Goal: Task Accomplishment & Management: Manage account settings

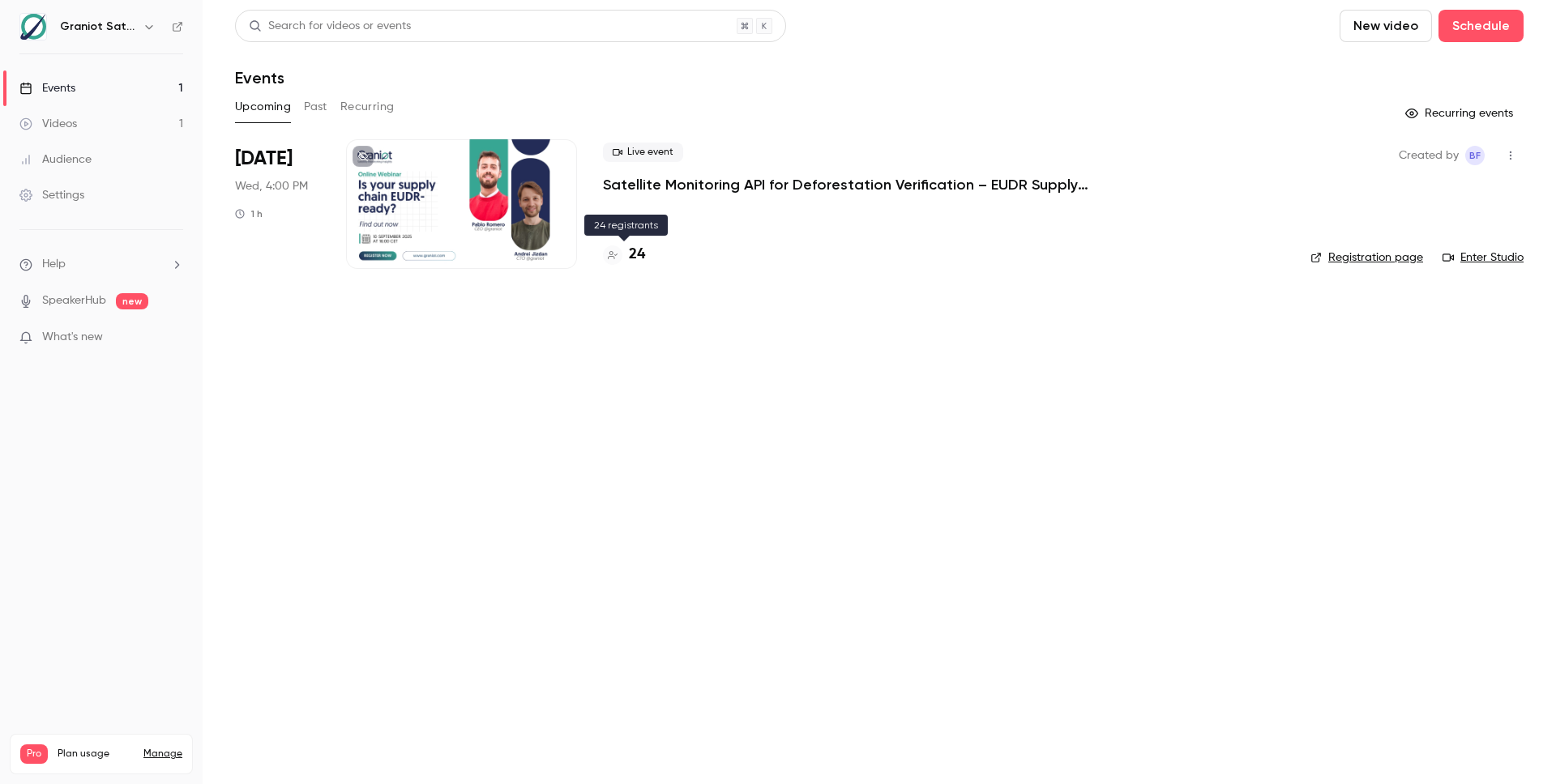
click at [638, 257] on h4 "24" at bounding box center [636, 254] width 16 height 22
click at [639, 256] on h4 "24" at bounding box center [636, 254] width 16 height 22
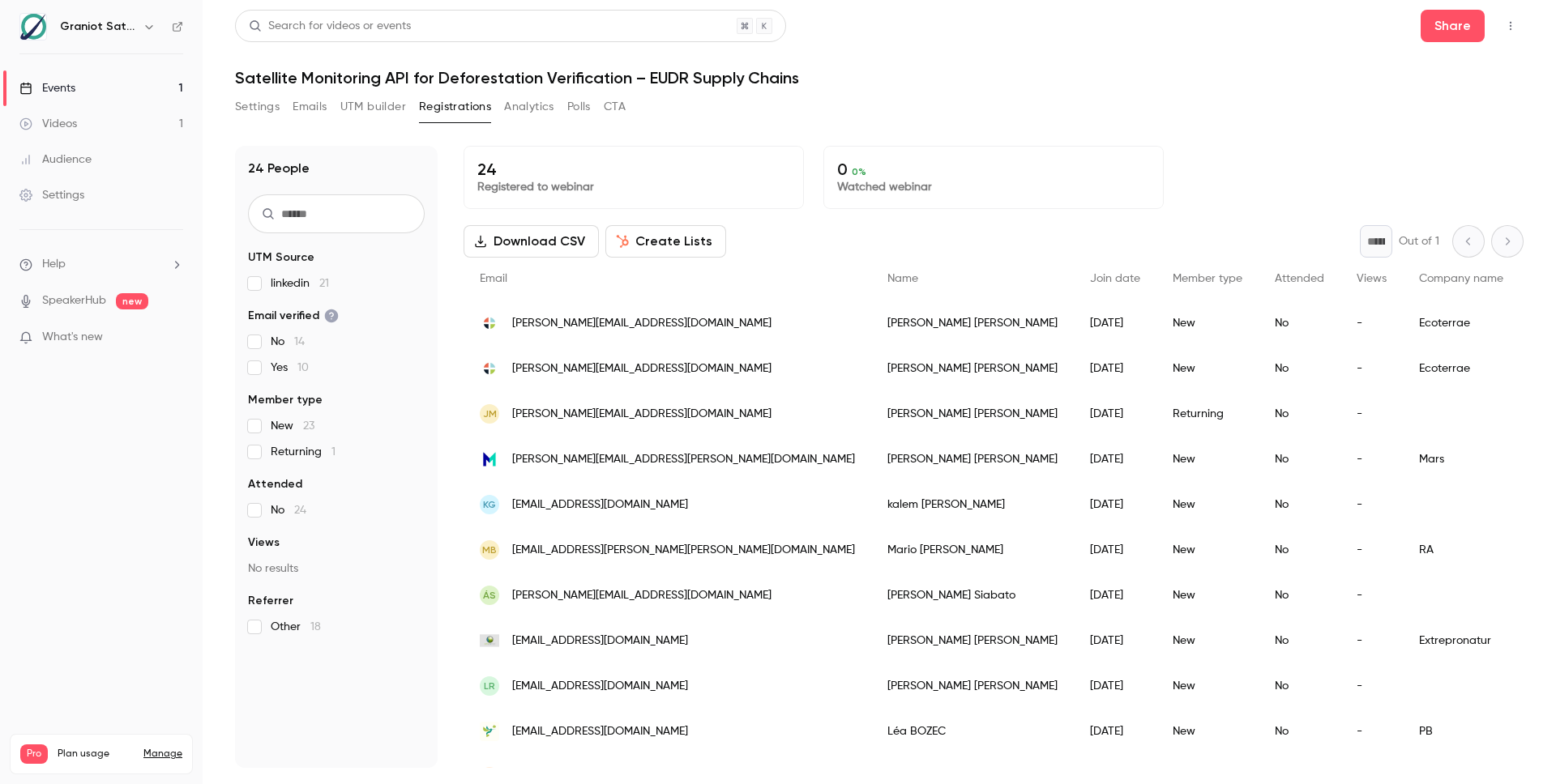
click at [372, 110] on button "UTM builder" at bounding box center [373, 107] width 65 height 26
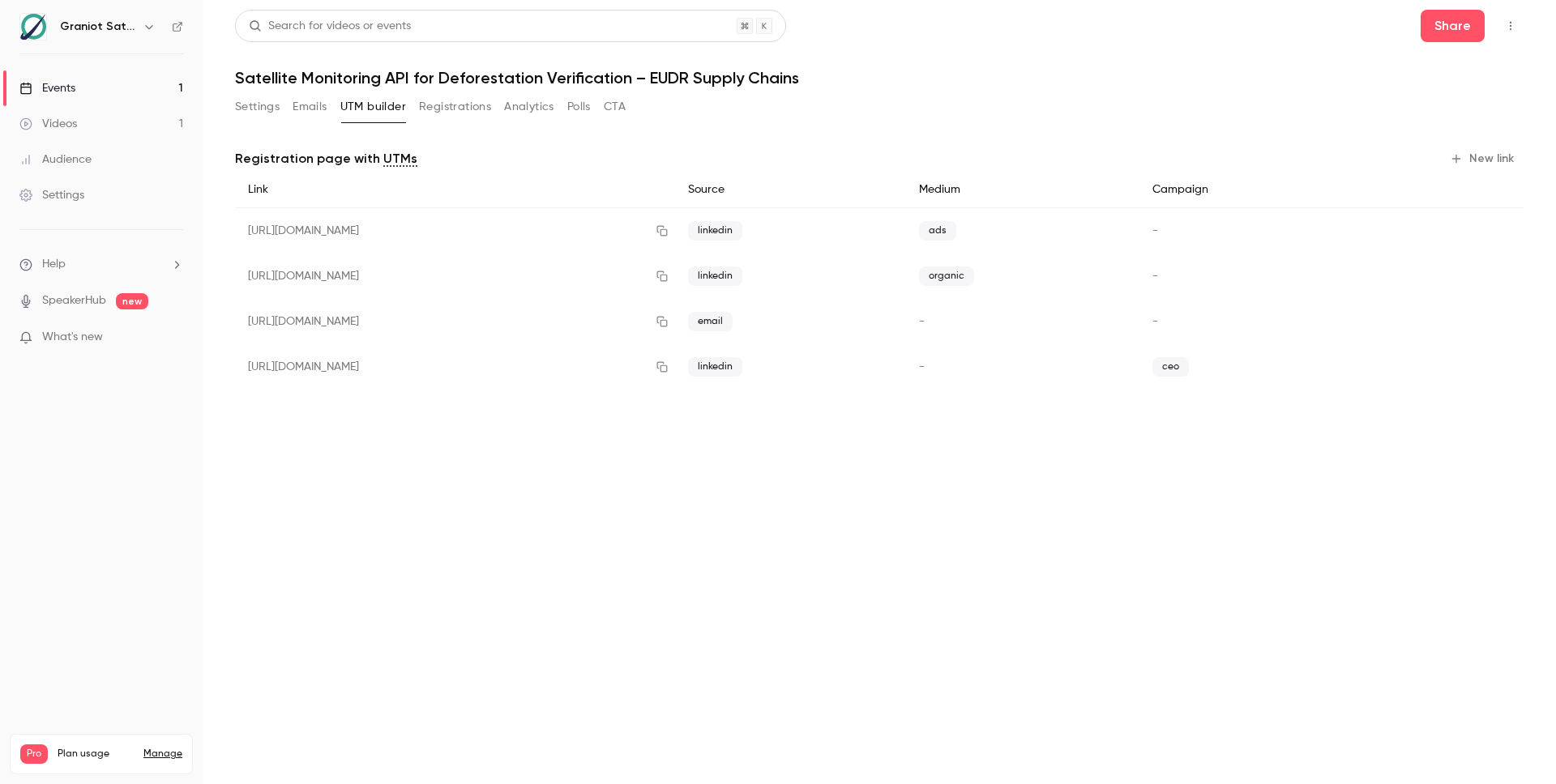
click at [1485, 157] on button "New link" at bounding box center [1483, 158] width 80 height 26
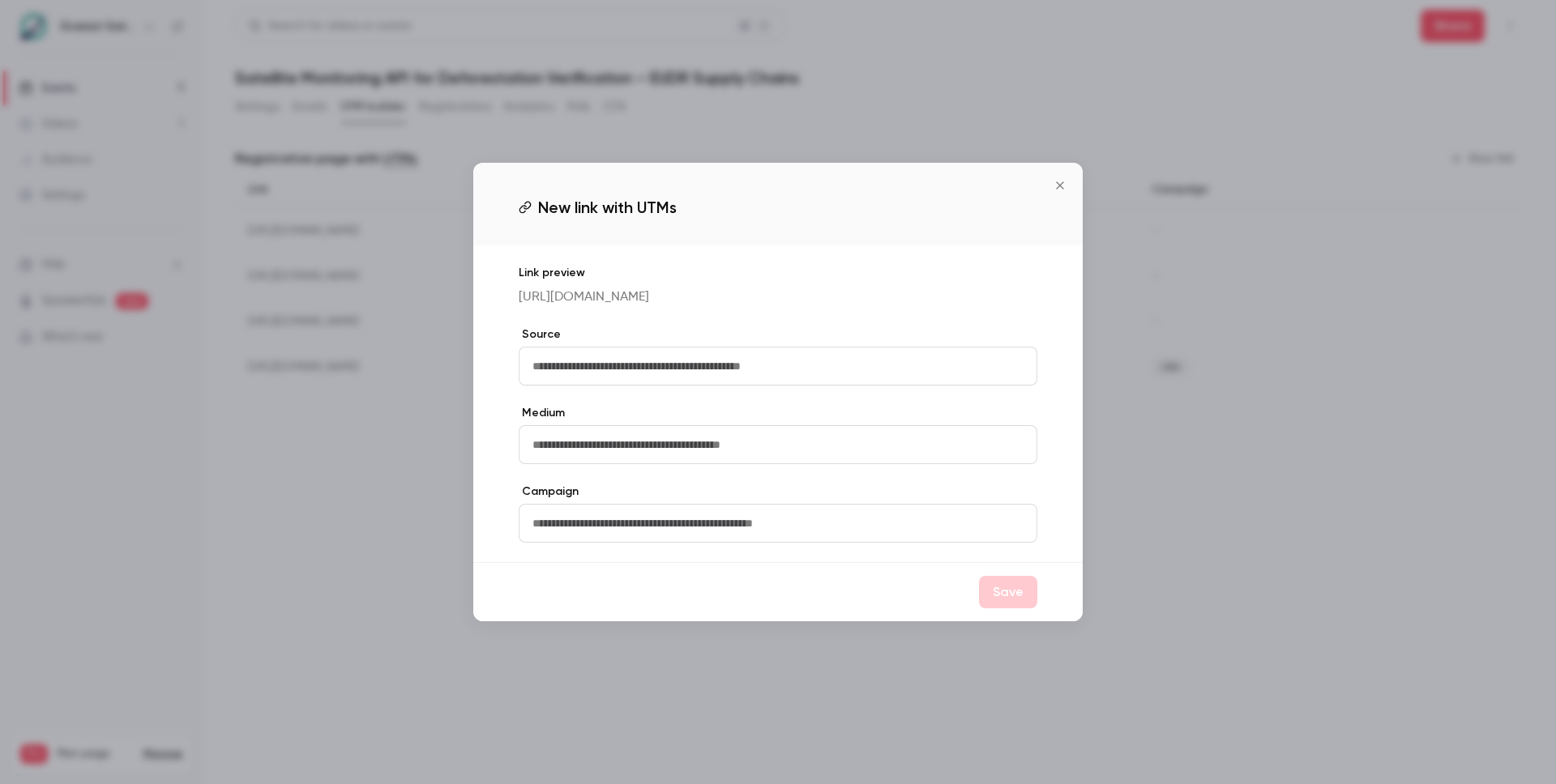
click at [794, 355] on input "text" at bounding box center [778, 366] width 518 height 39
type input "********"
click at [648, 543] on input "text" at bounding box center [778, 523] width 518 height 39
type input "**********"
click at [1008, 608] on button "Save" at bounding box center [1008, 592] width 59 height 33
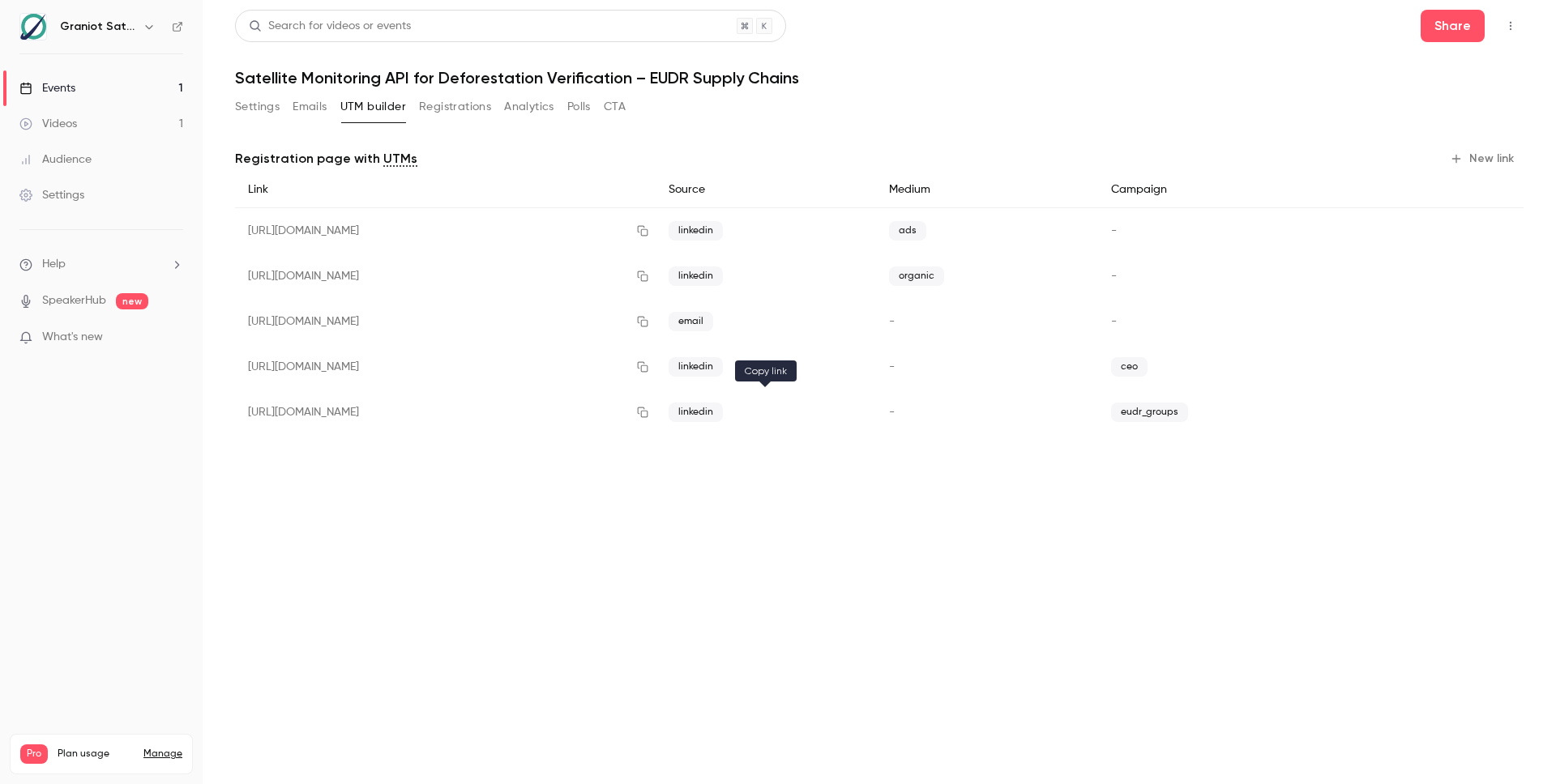
click at [649, 412] on icon "button" at bounding box center [642, 412] width 13 height 11
click at [648, 410] on icon "button" at bounding box center [643, 412] width 10 height 10
click at [649, 412] on icon "button" at bounding box center [642, 412] width 13 height 11
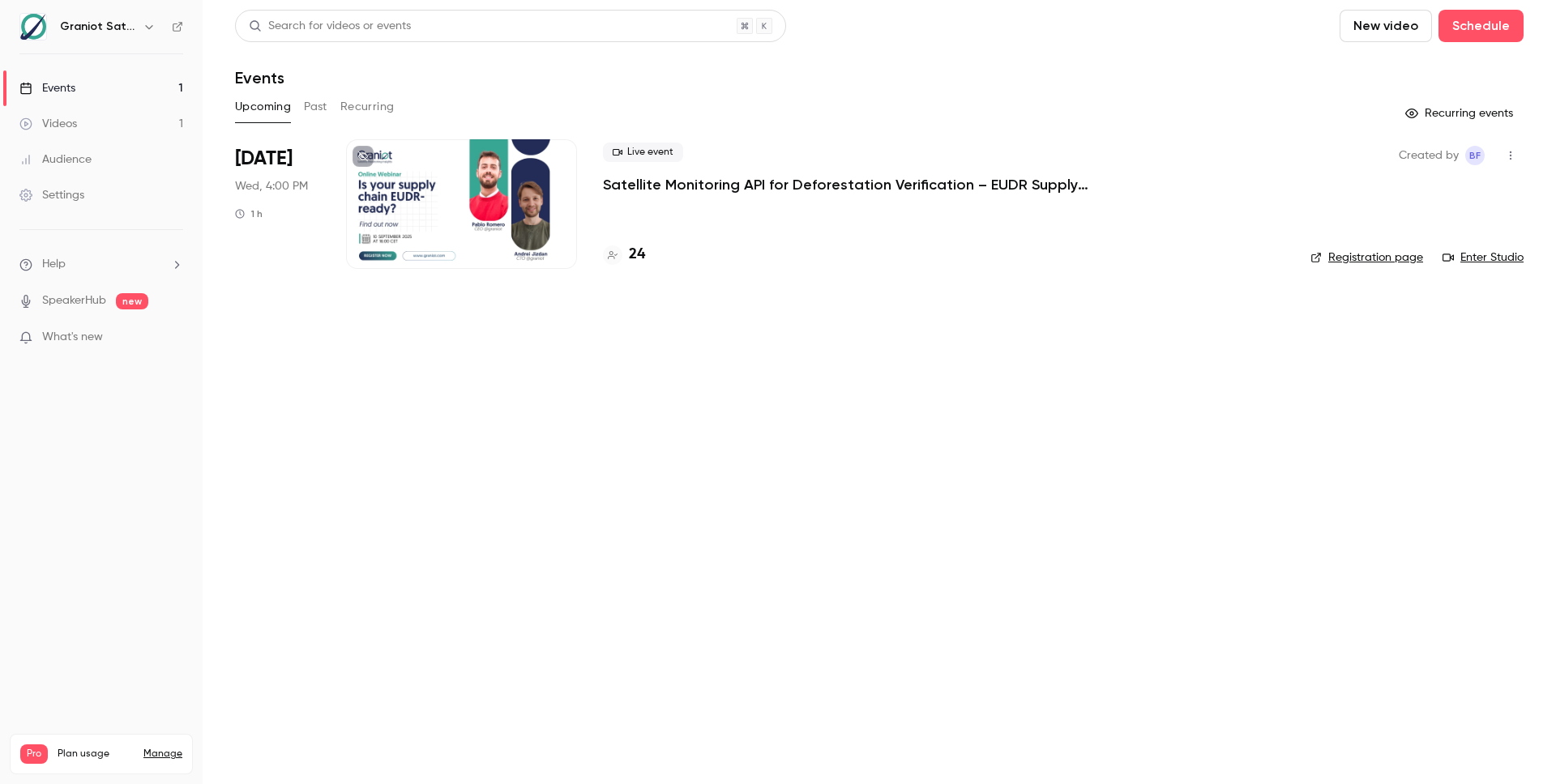
click at [518, 207] on div at bounding box center [462, 204] width 231 height 130
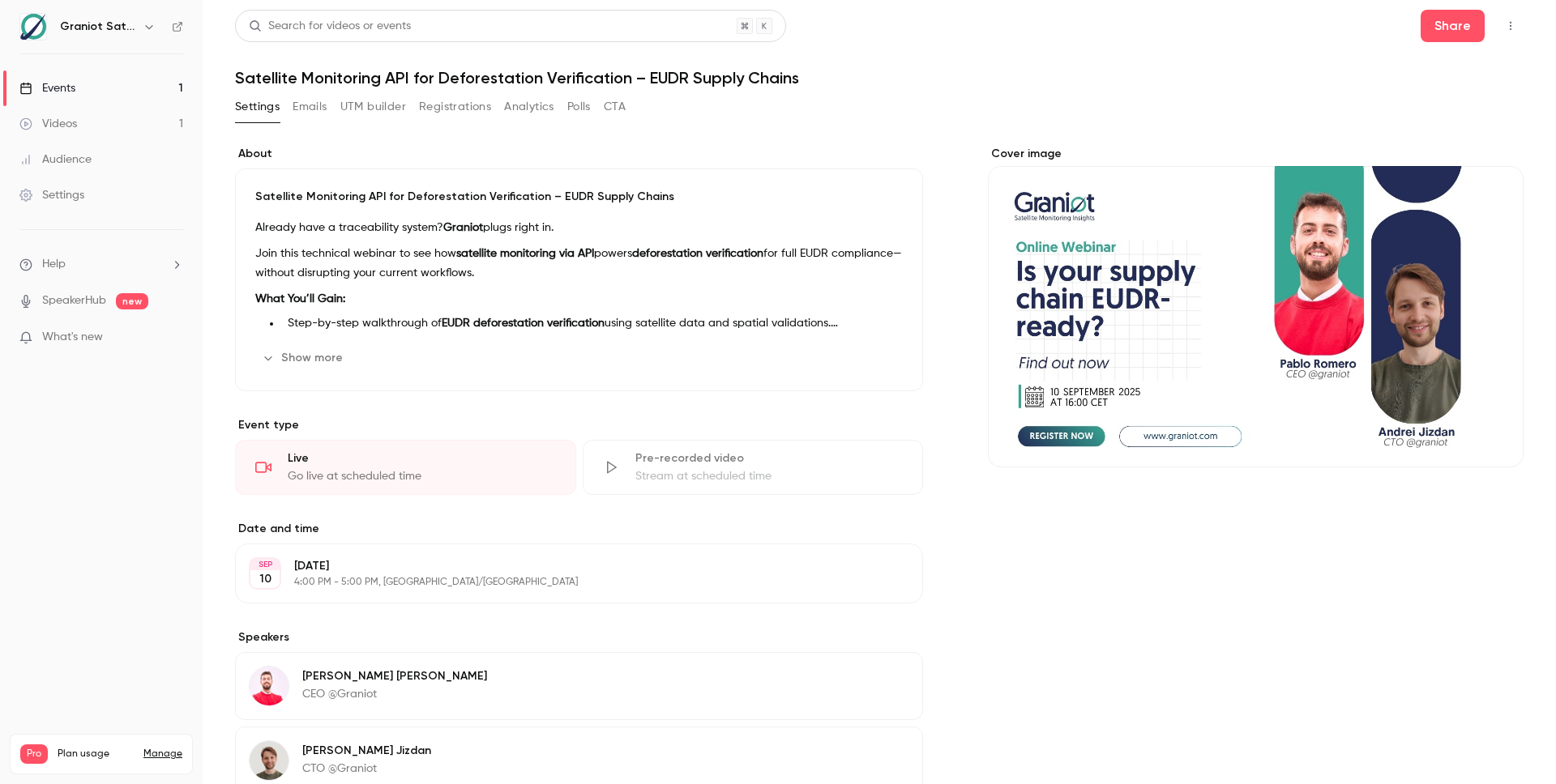
click at [1177, 311] on div "Cover image" at bounding box center [1255, 306] width 536 height 322
click at [0, 0] on input "Cover image" at bounding box center [0, 0] width 0 height 0
click at [948, 510] on div "About Satellite Monitoring API for Deforestation Verification – EUDR Supply Cha…" at bounding box center [879, 532] width 1289 height 774
click at [131, 97] on link "Events 1" at bounding box center [101, 88] width 202 height 35
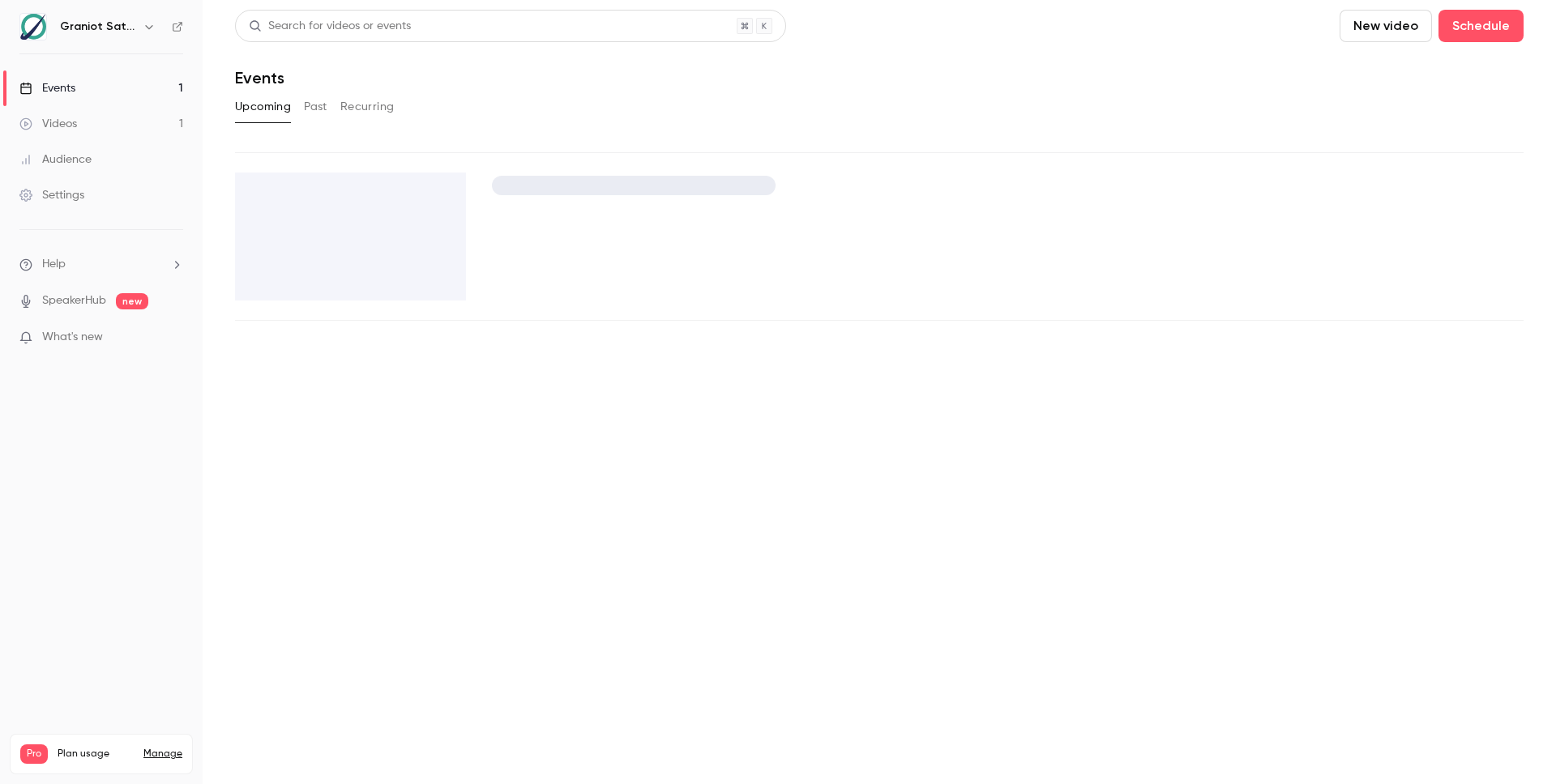
click at [112, 89] on link "Events 1" at bounding box center [101, 88] width 202 height 35
click at [74, 28] on h6 "Graniot Satellite Technologies SL" at bounding box center [98, 27] width 76 height 16
click at [68, 119] on div "Videos" at bounding box center [48, 124] width 58 height 16
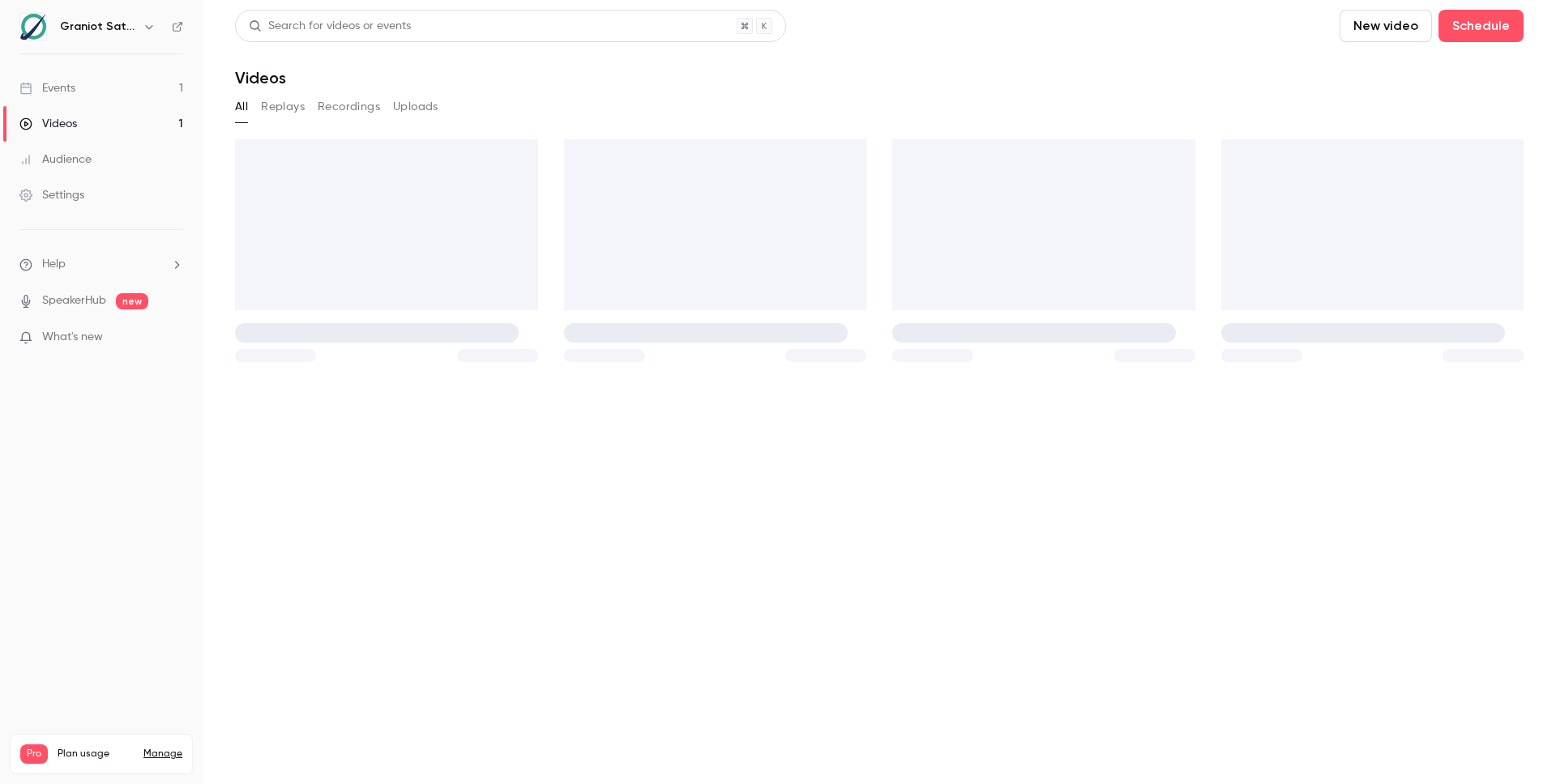
click at [68, 94] on div "Events" at bounding box center [47, 88] width 56 height 16
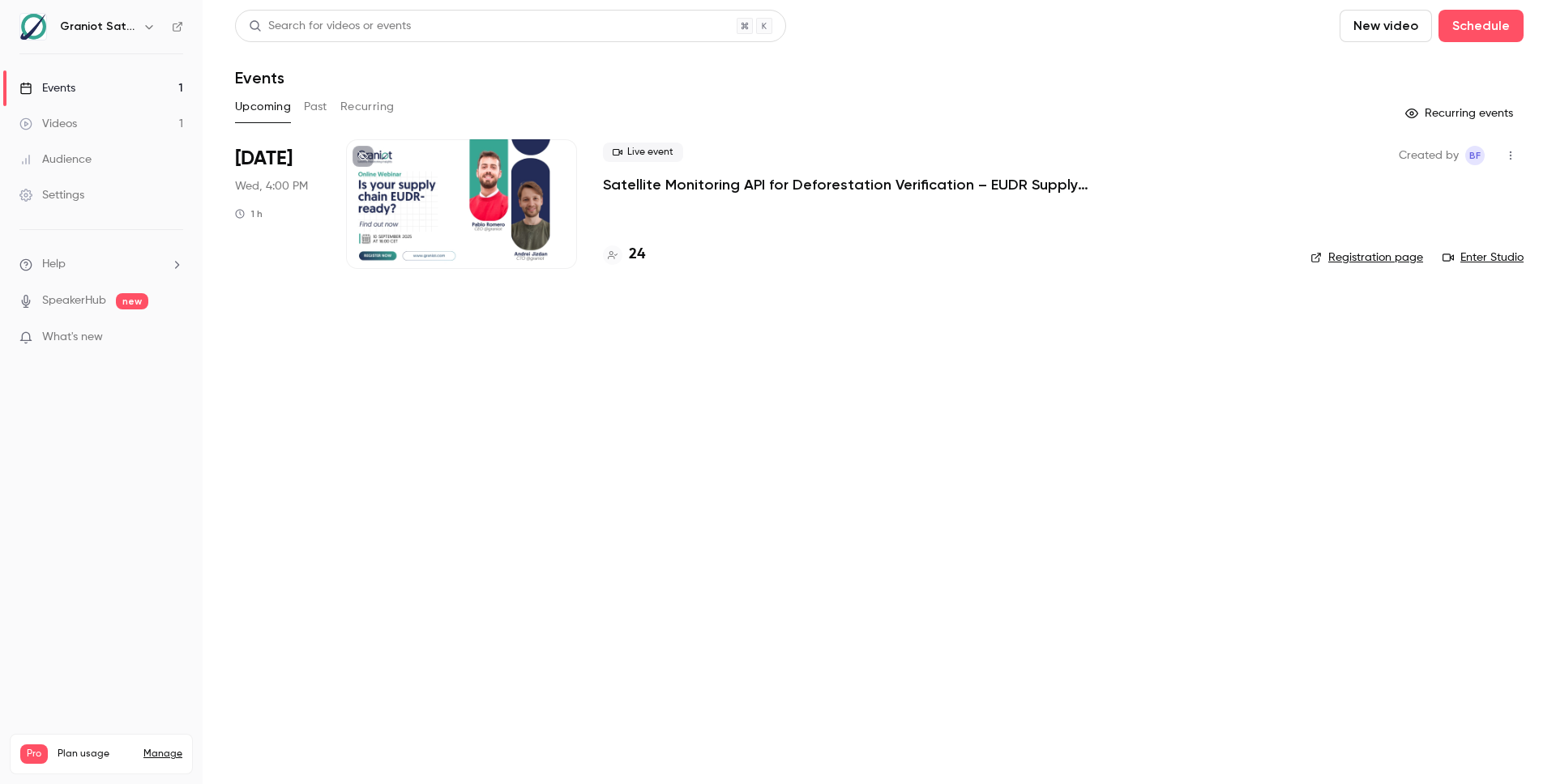
click at [920, 90] on div "Search for videos or events New video Schedule Events Upcoming Past Recurring R…" at bounding box center [879, 149] width 1289 height 279
click at [648, 183] on p "Satellite Monitoring API for Deforestation Verification – EUDR Supply Chains" at bounding box center [846, 184] width 487 height 20
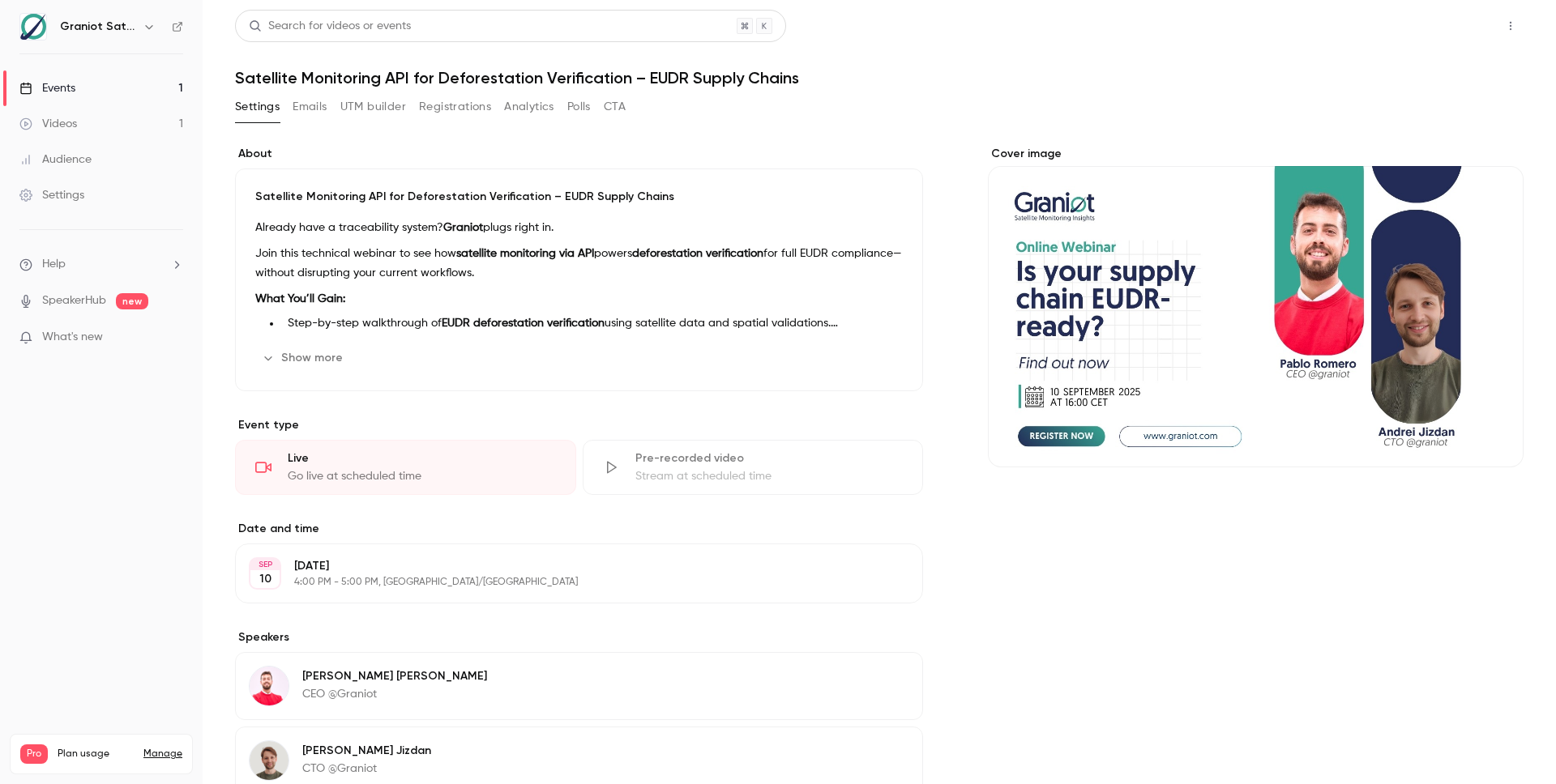
click at [1445, 27] on button "Share" at bounding box center [1453, 26] width 64 height 33
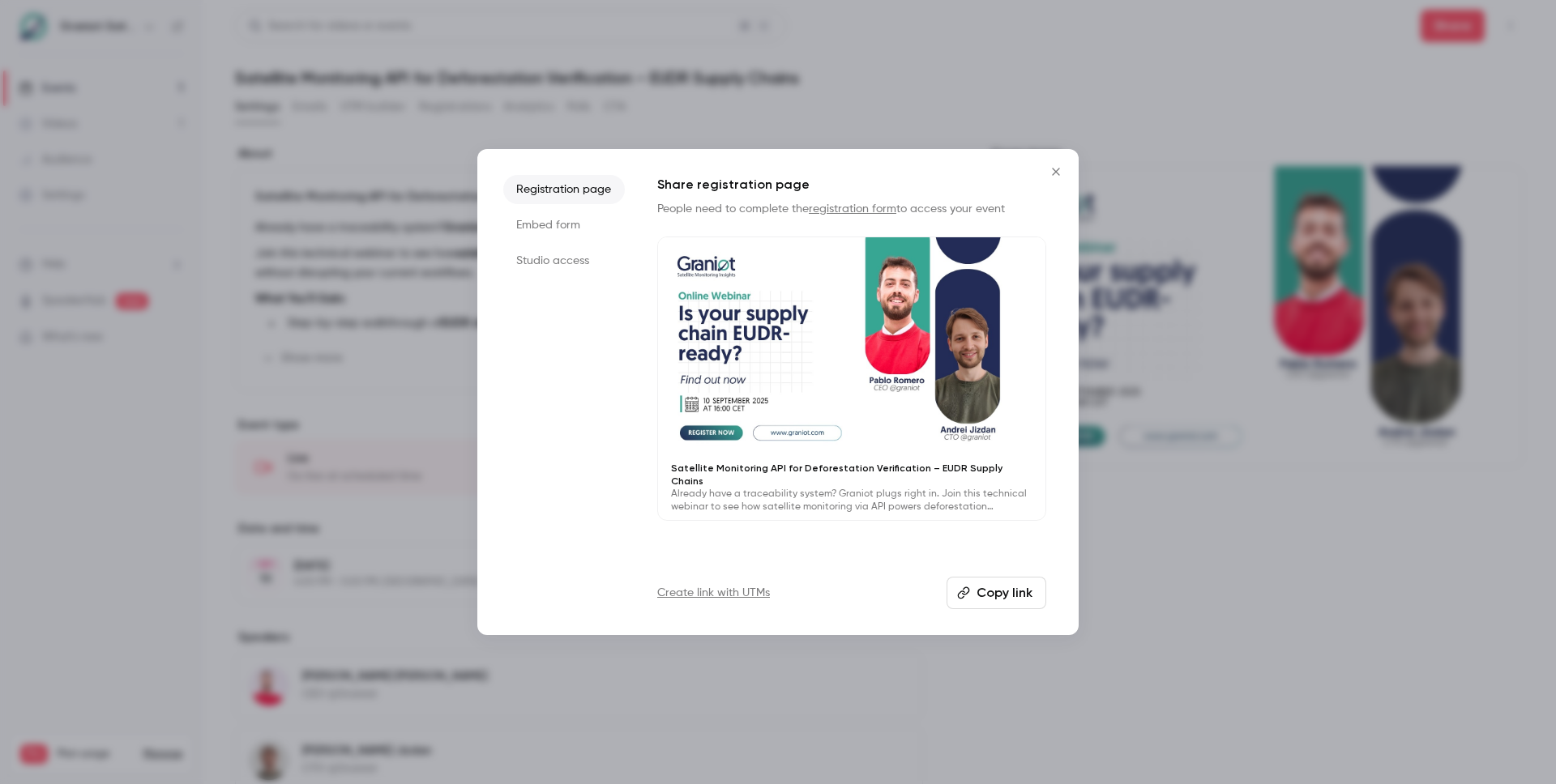
click at [1056, 167] on icon "Close" at bounding box center [1056, 171] width 20 height 13
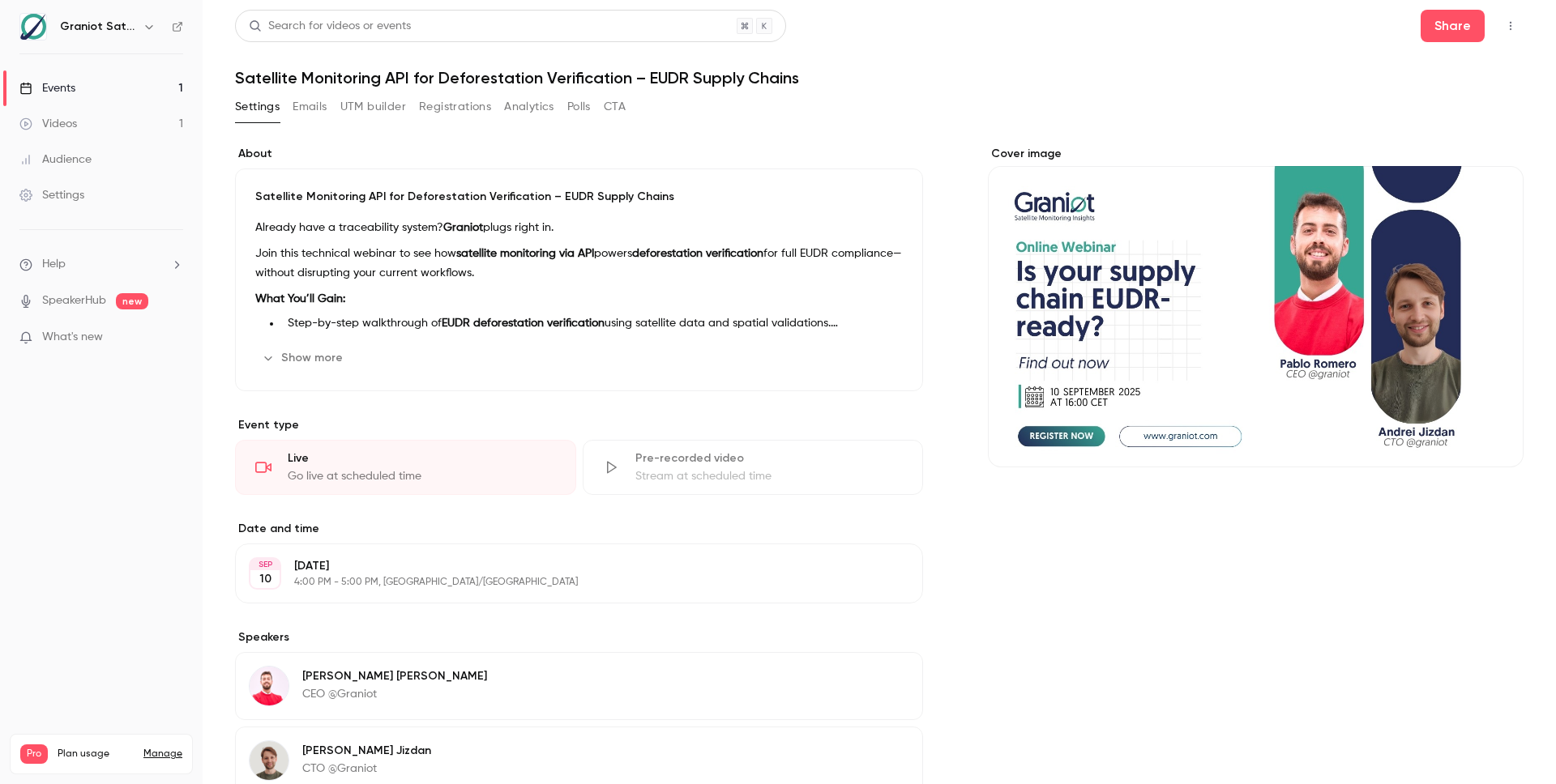
click at [1510, 22] on icon "button" at bounding box center [1511, 26] width 2 height 9
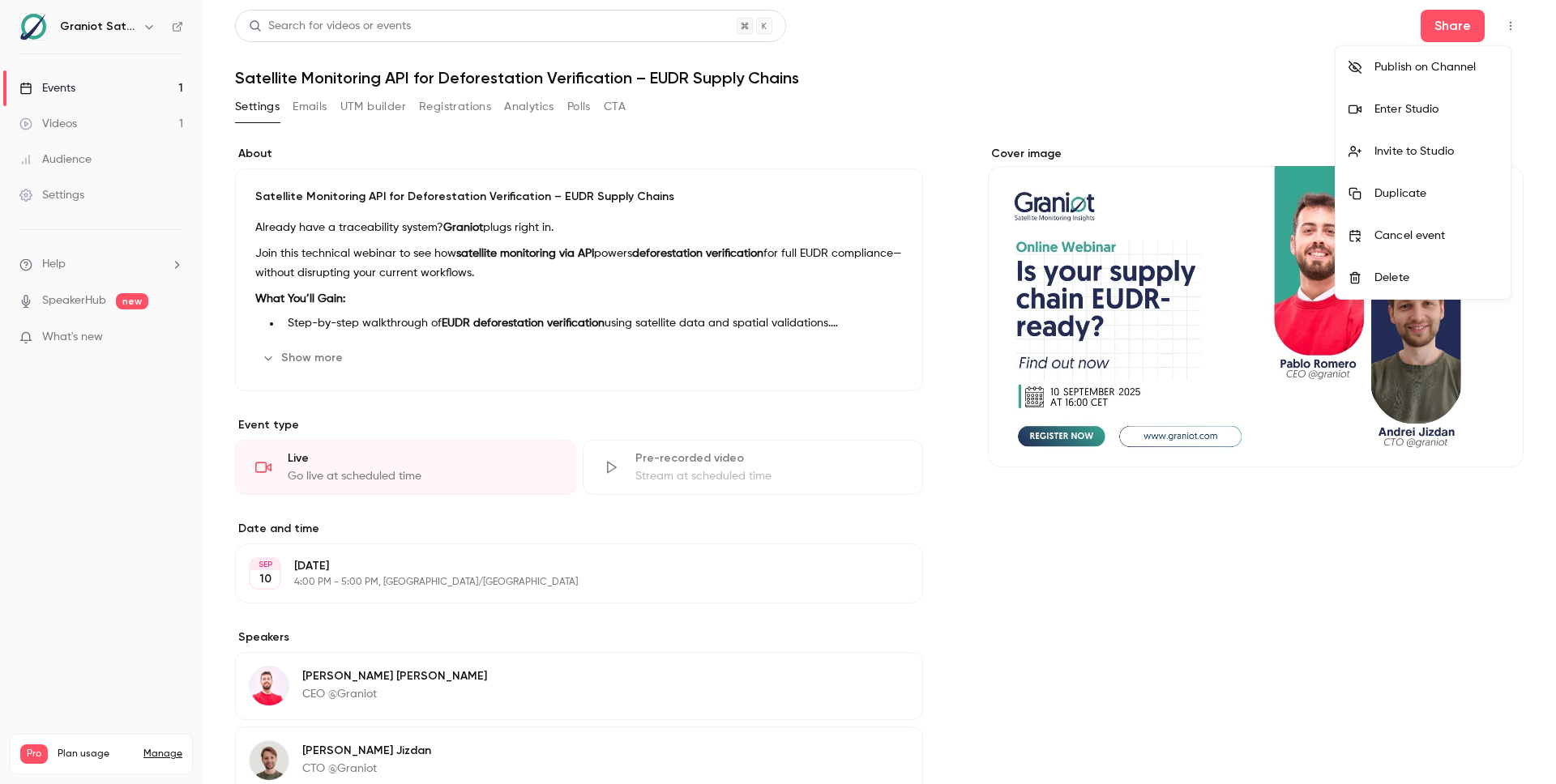
click at [1387, 154] on div "Invite to Studio" at bounding box center [1435, 151] width 123 height 16
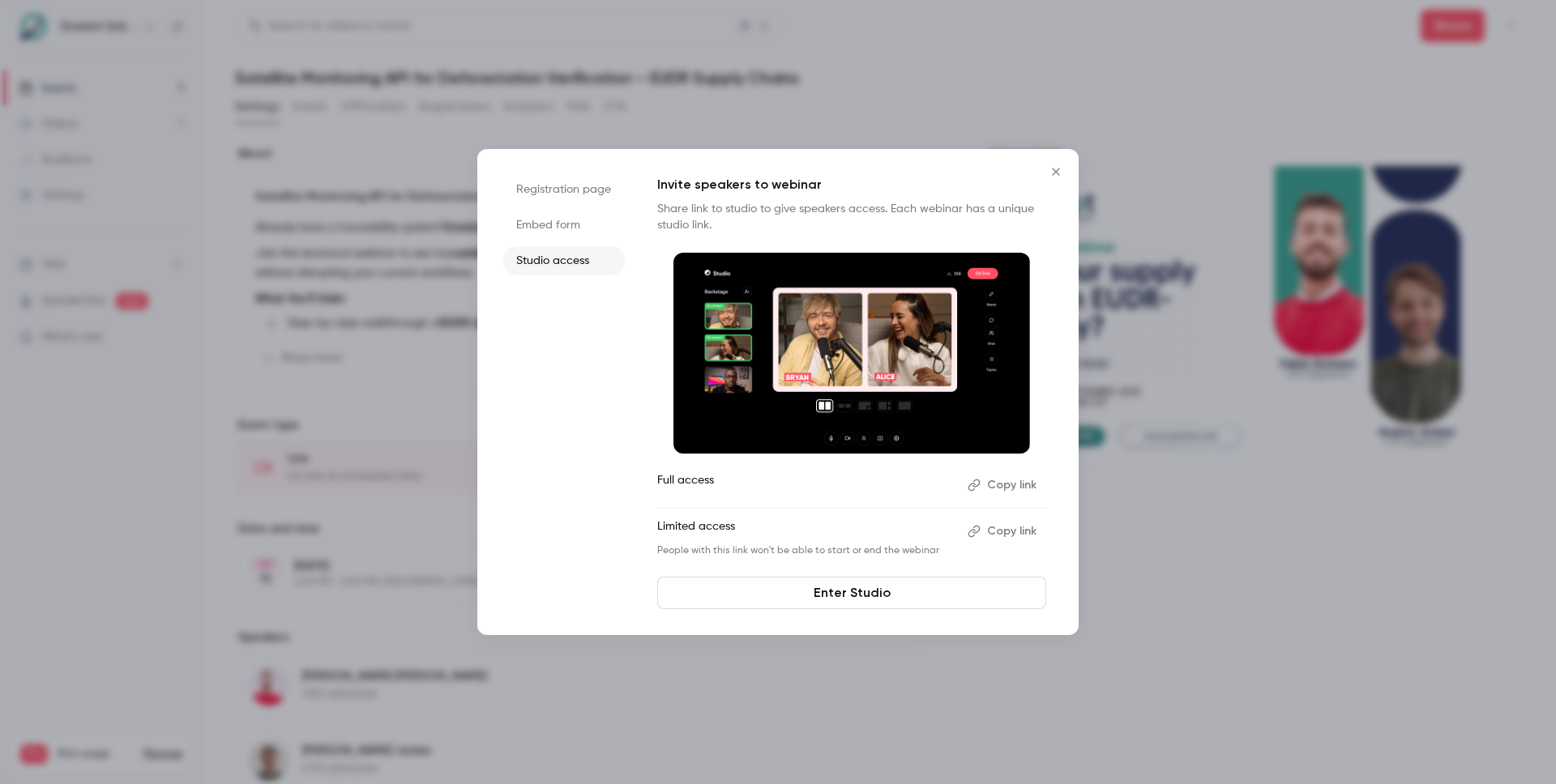
click at [567, 228] on li "Embed form" at bounding box center [564, 225] width 121 height 29
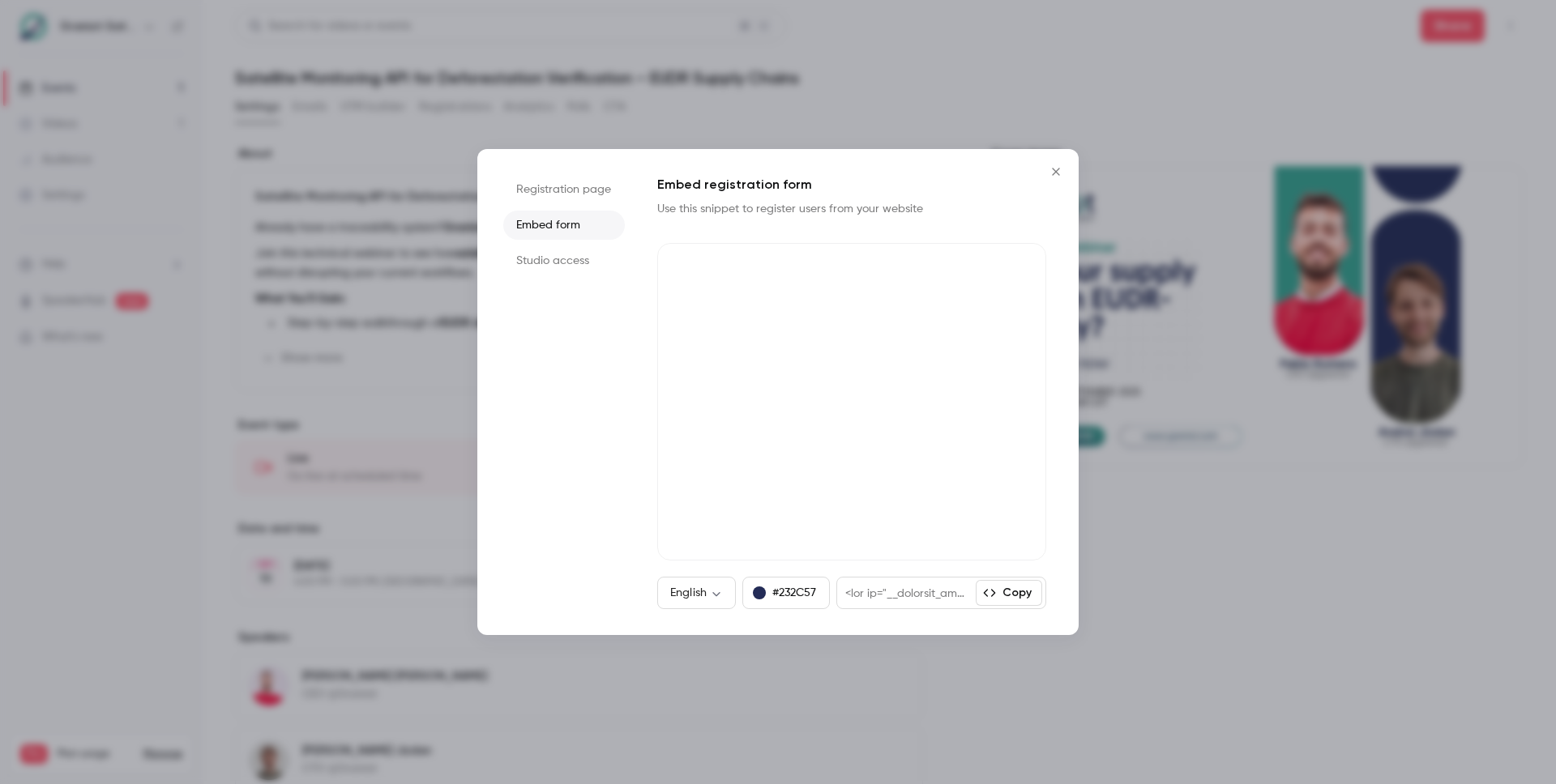
click at [568, 188] on li "Registration page" at bounding box center [564, 189] width 121 height 29
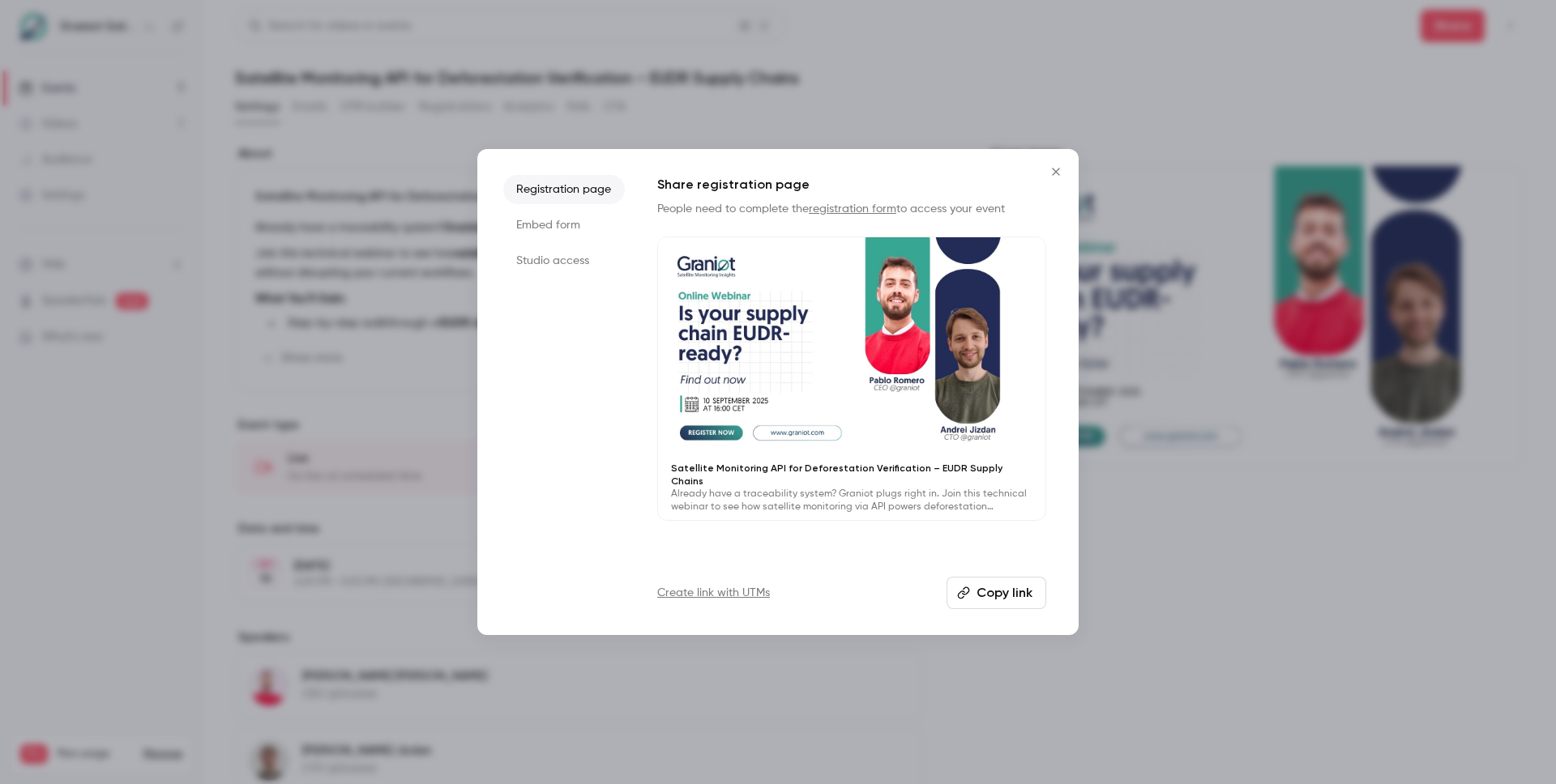
click at [560, 264] on li "Studio access" at bounding box center [564, 261] width 121 height 29
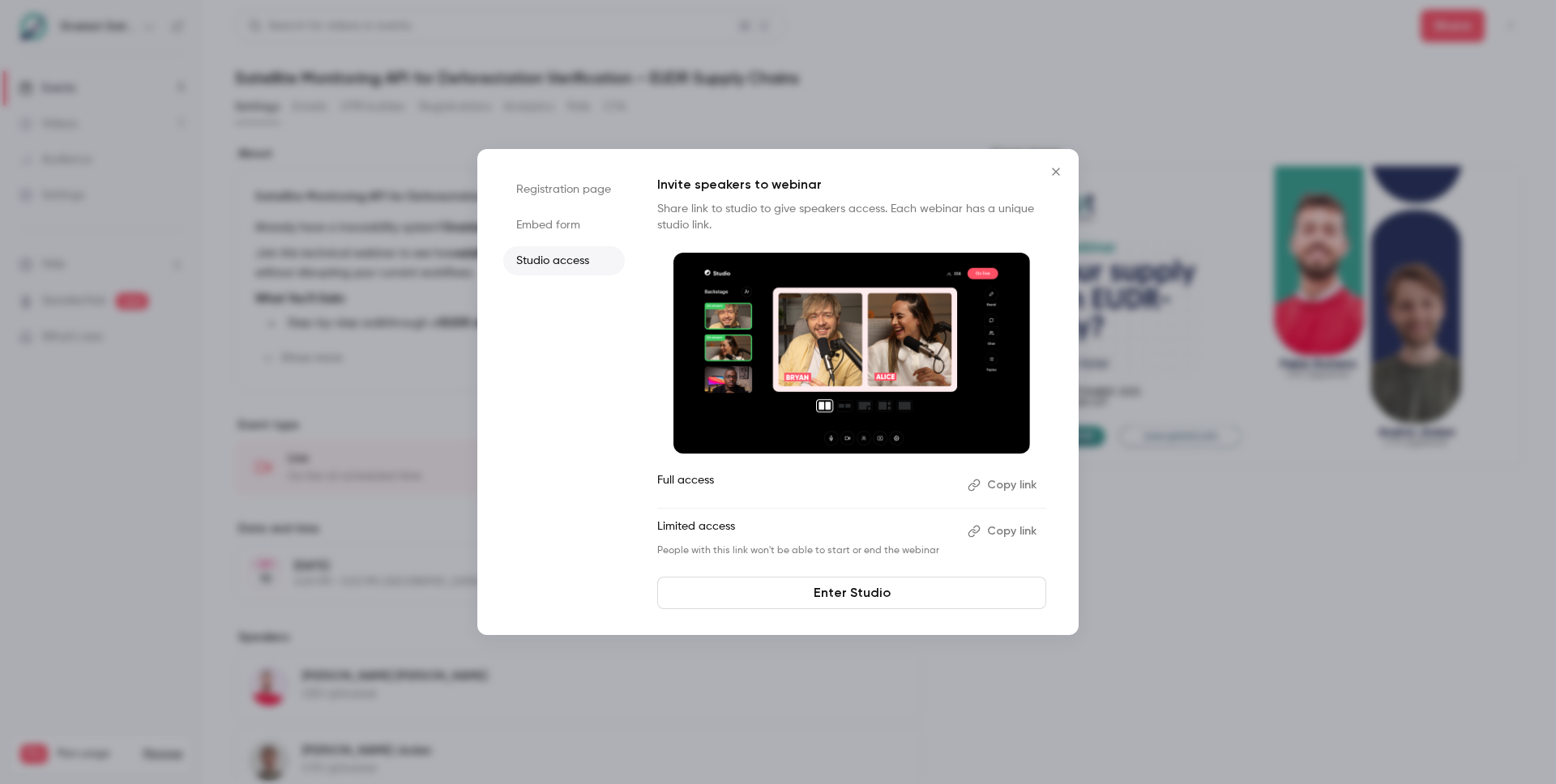
click at [550, 223] on li "Embed form" at bounding box center [564, 225] width 121 height 29
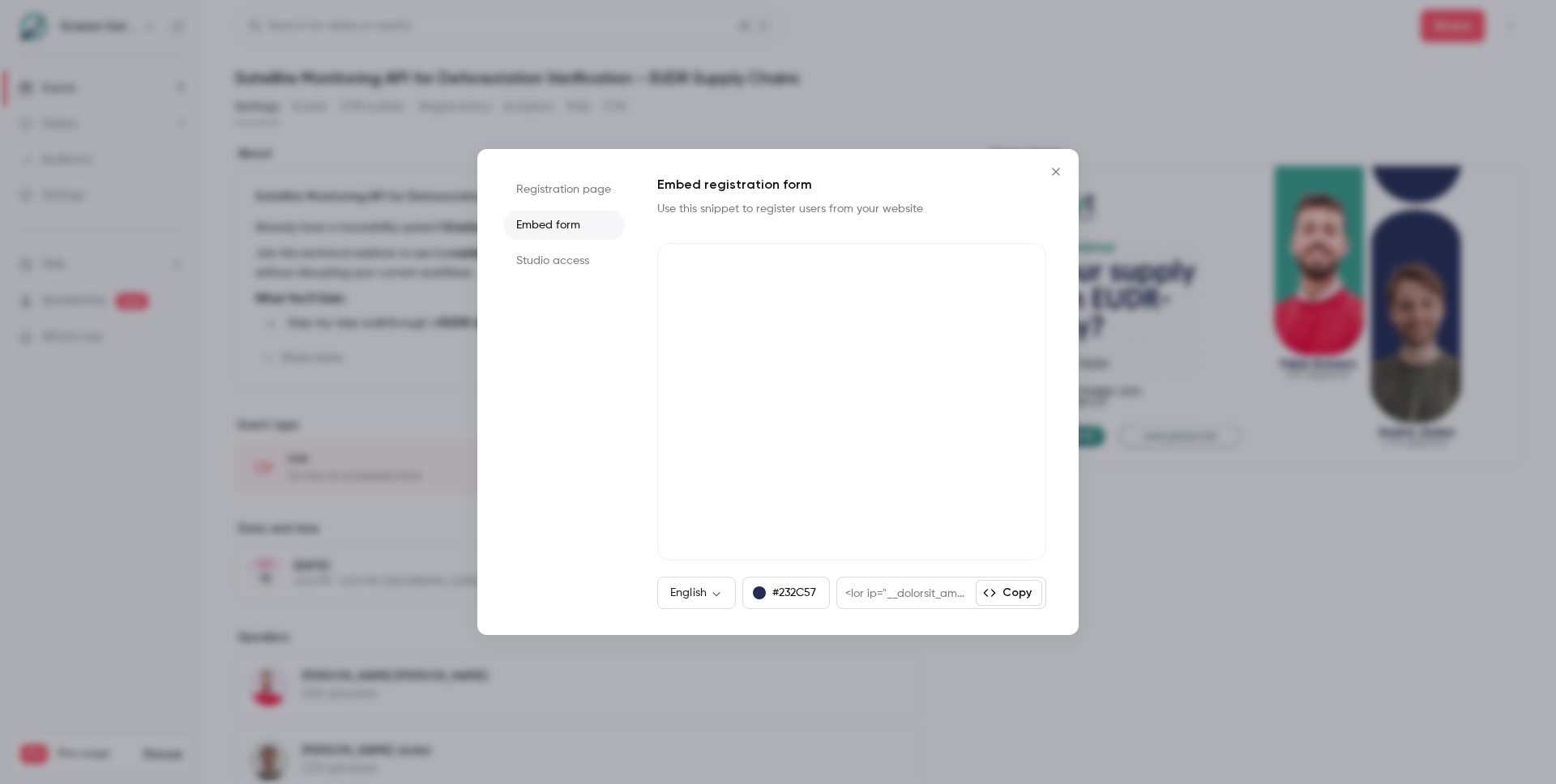
click at [565, 193] on li "Registration page" at bounding box center [564, 189] width 121 height 29
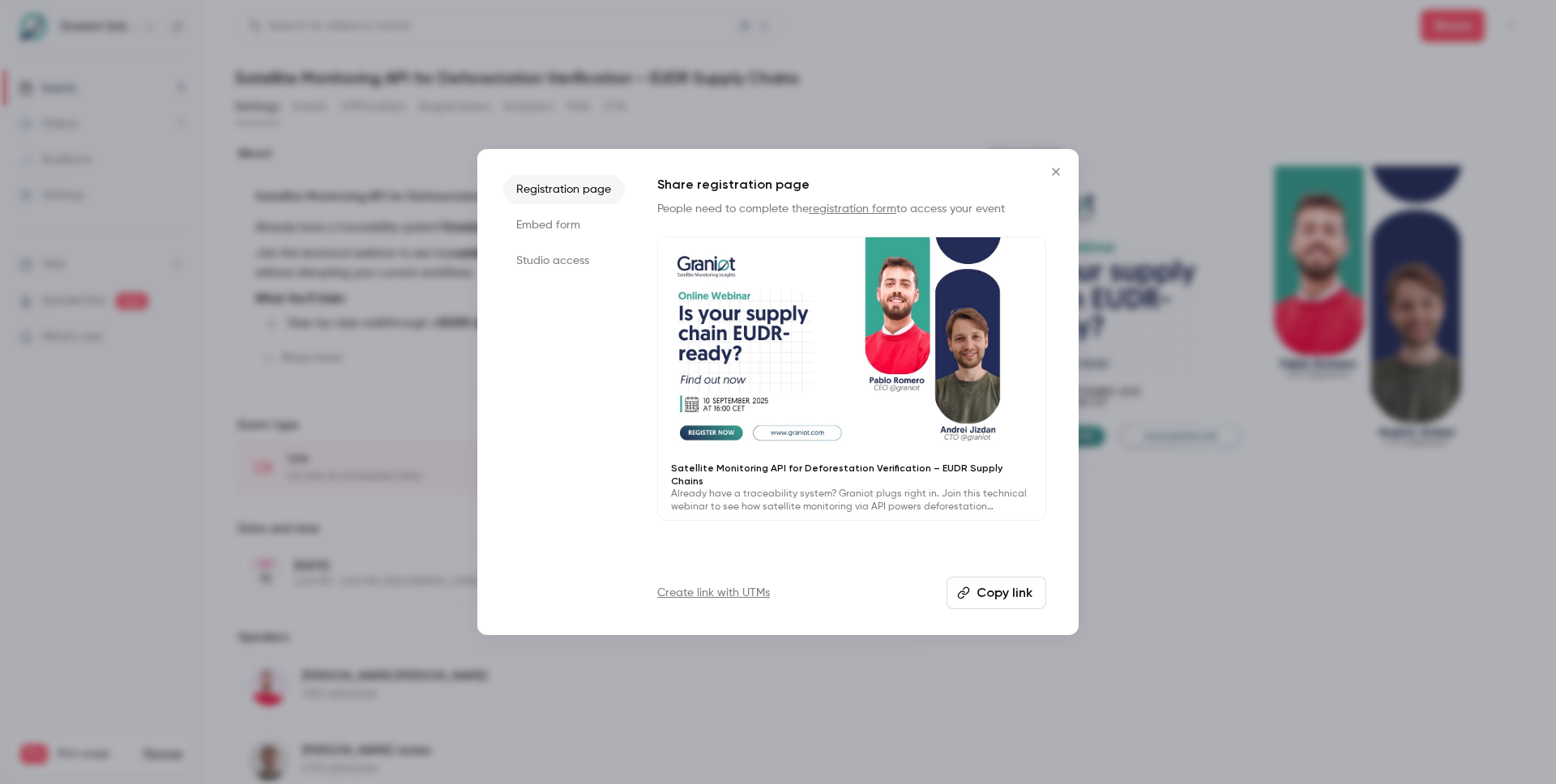
click at [582, 257] on li "Studio access" at bounding box center [564, 261] width 121 height 29
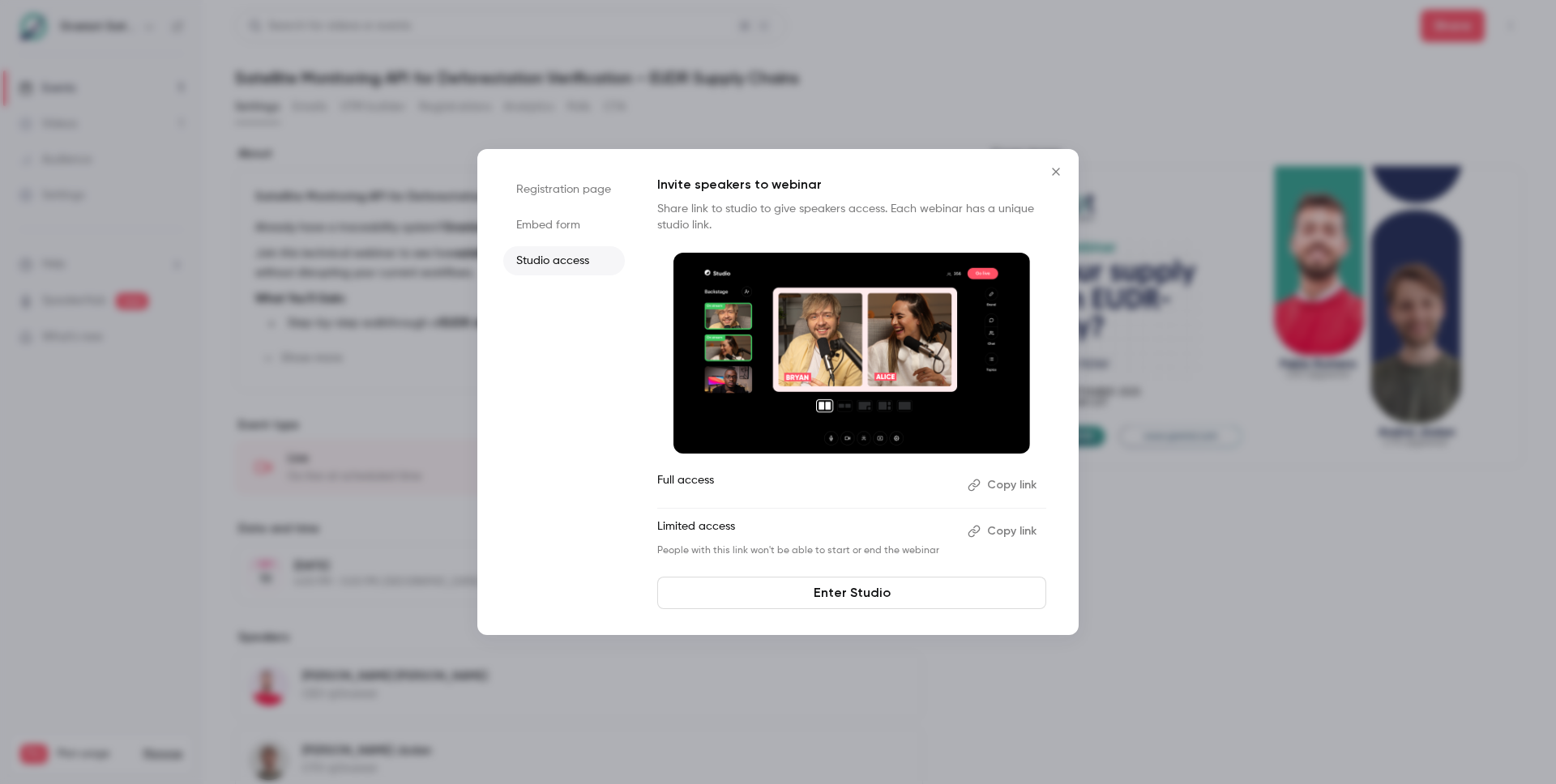
click at [1005, 481] on button "Copy link" at bounding box center [1003, 485] width 85 height 26
click at [1057, 157] on button "Close" at bounding box center [1057, 172] width 33 height 33
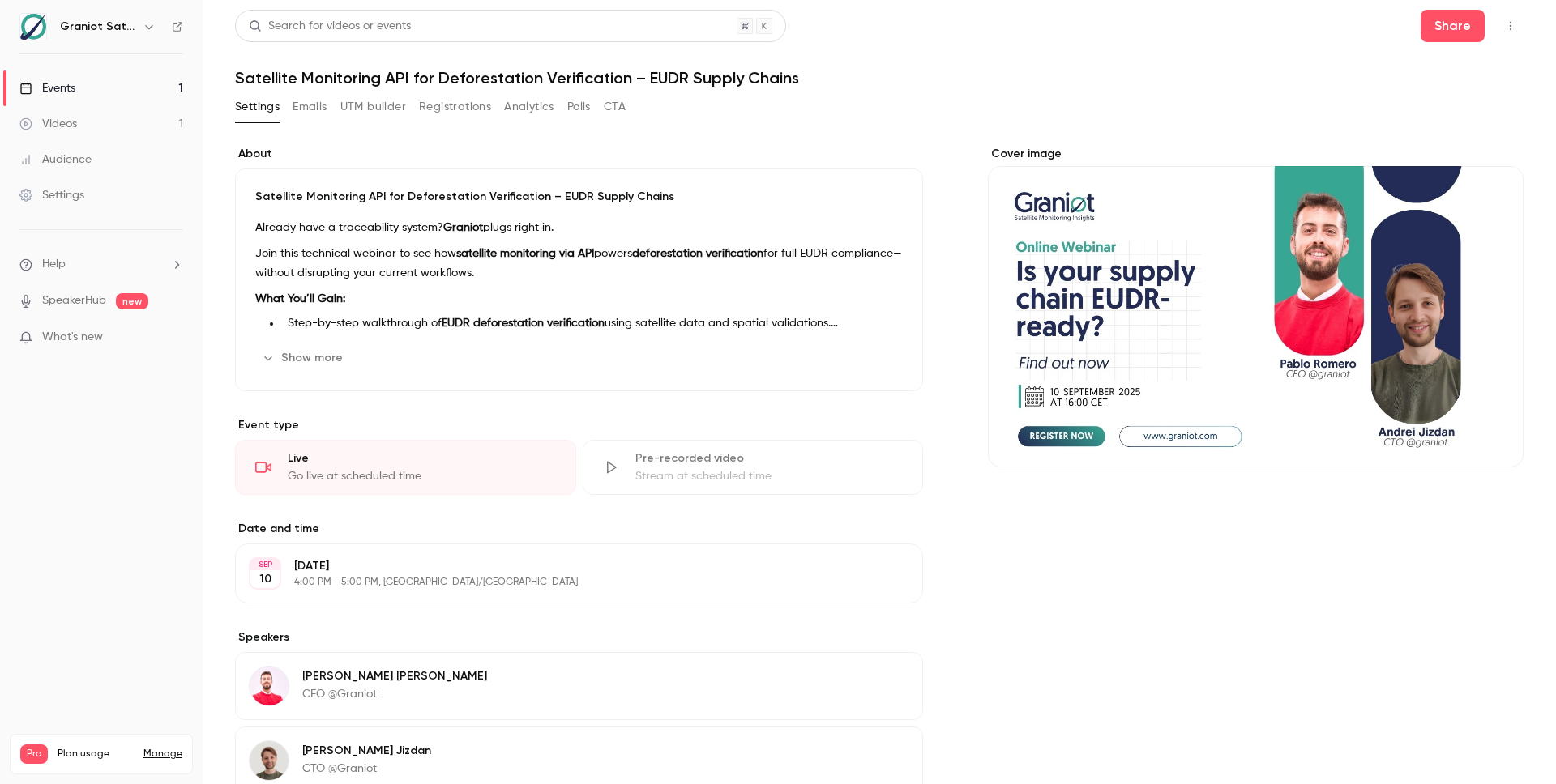
click at [385, 106] on button "UTM builder" at bounding box center [373, 107] width 65 height 26
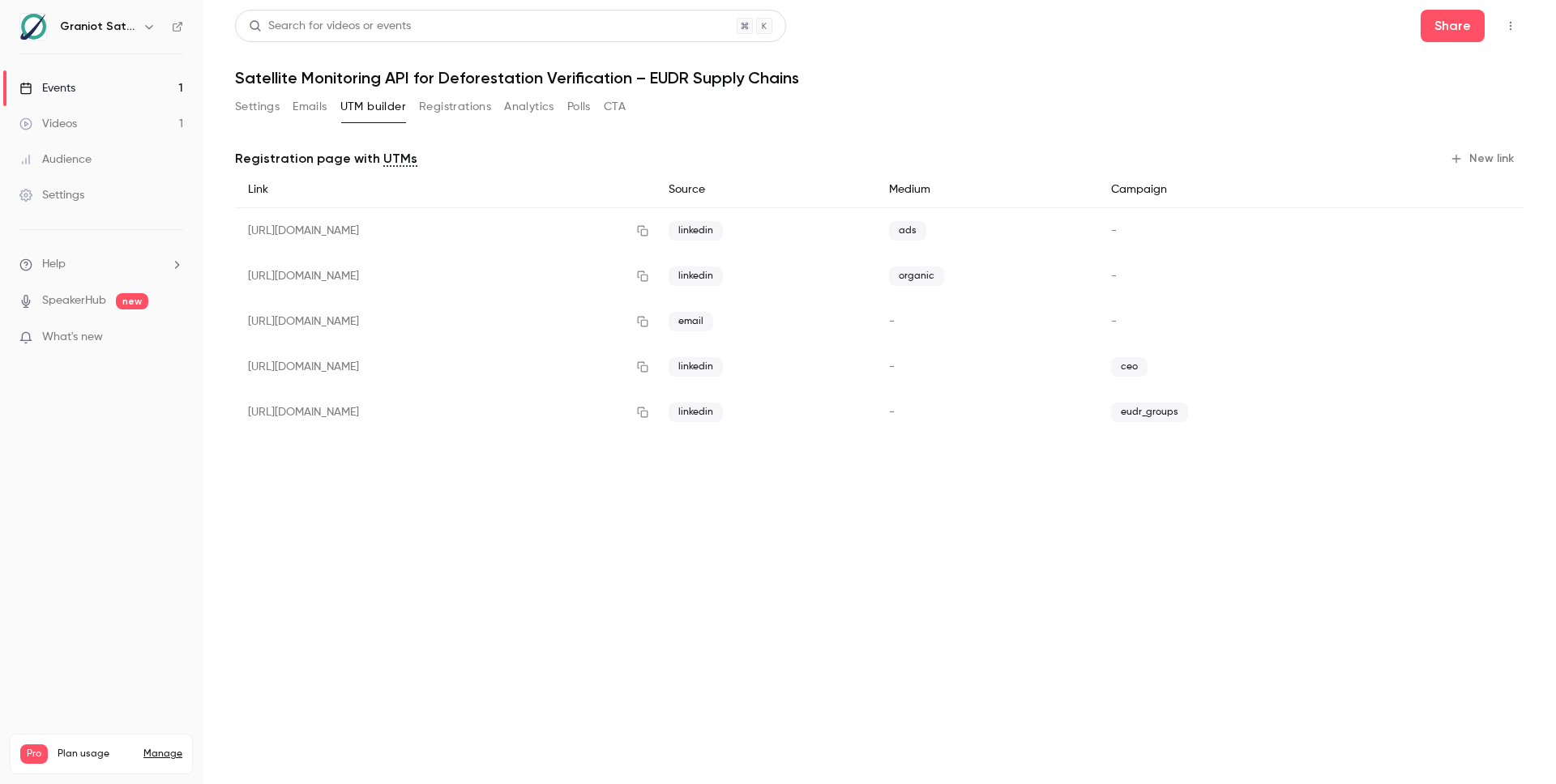
click at [311, 102] on button "Emails" at bounding box center [310, 107] width 34 height 26
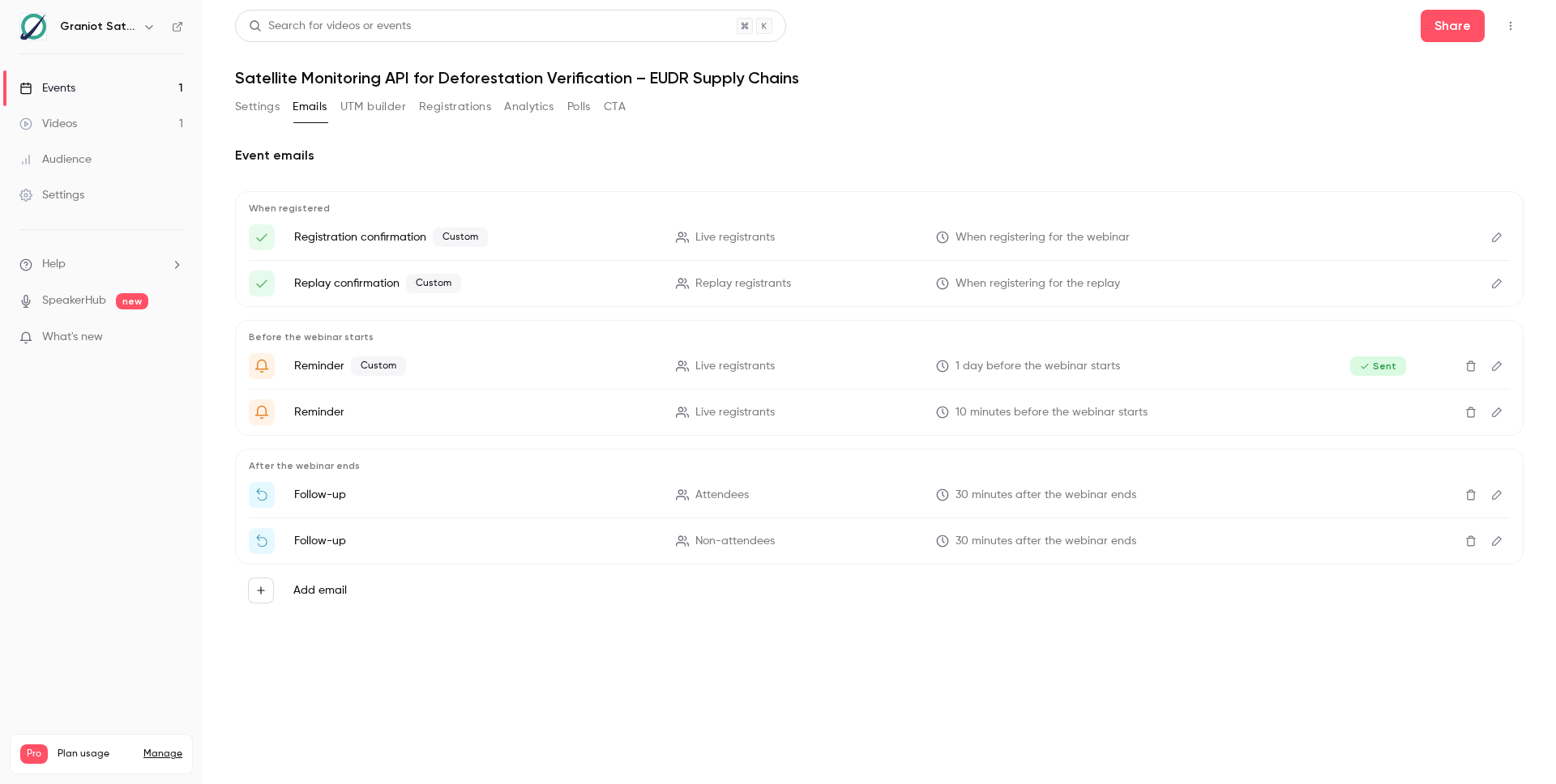
click at [447, 111] on button "Registrations" at bounding box center [456, 107] width 72 height 26
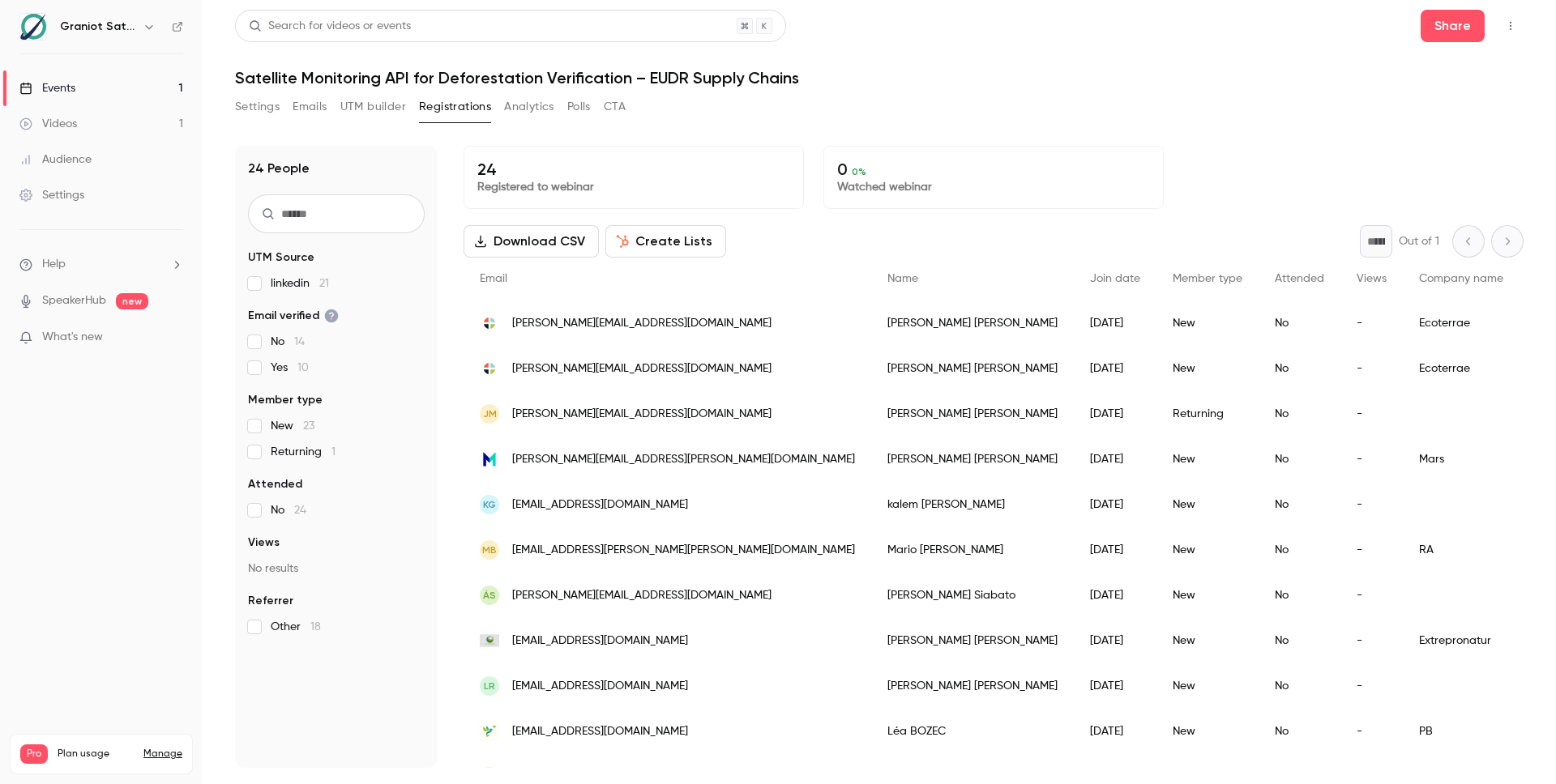
click at [521, 103] on button "Analytics" at bounding box center [530, 107] width 50 height 26
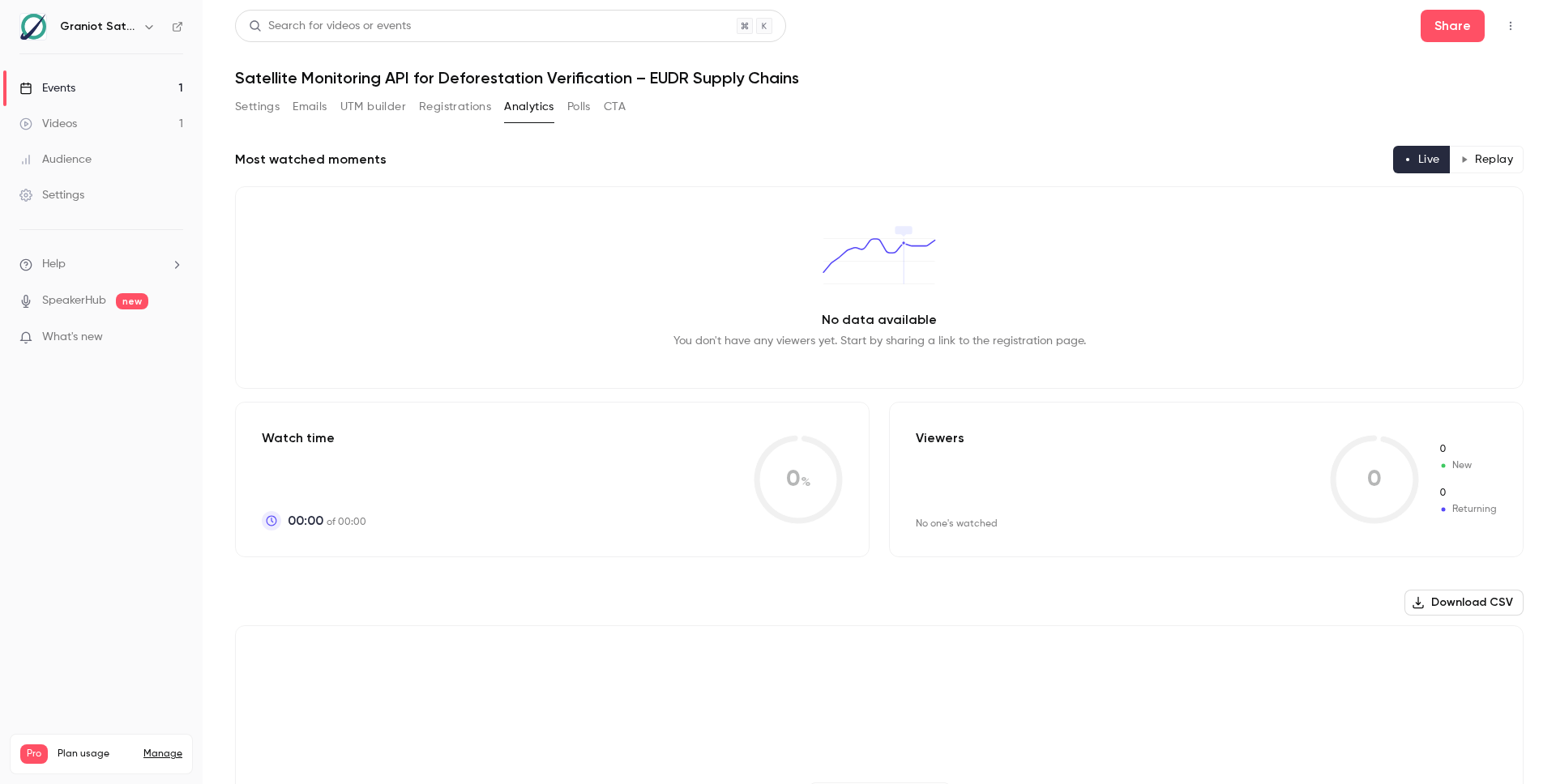
click at [65, 194] on div "Settings" at bounding box center [52, 194] width 65 height 16
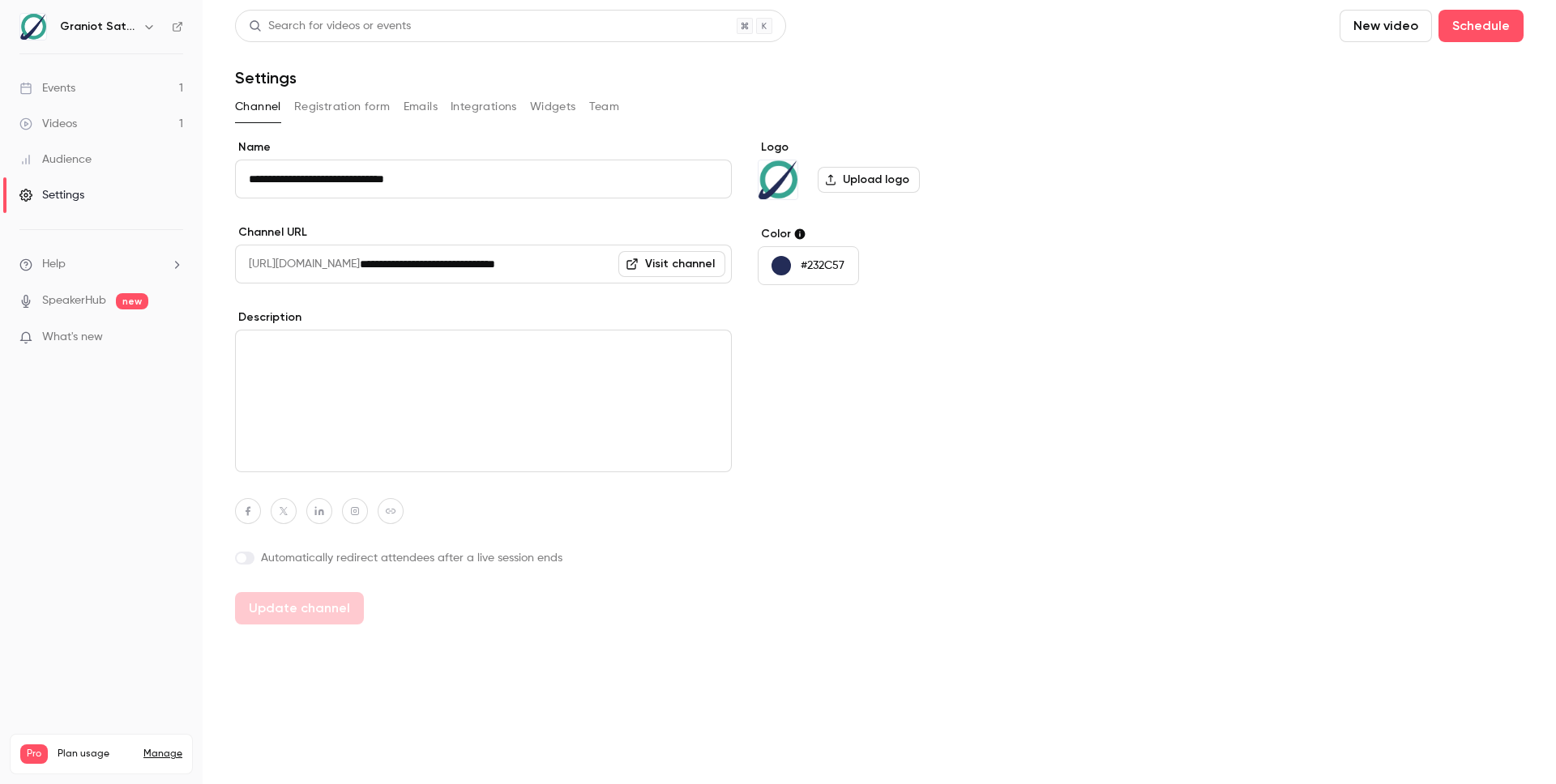
click at [598, 101] on button "Team" at bounding box center [604, 107] width 31 height 26
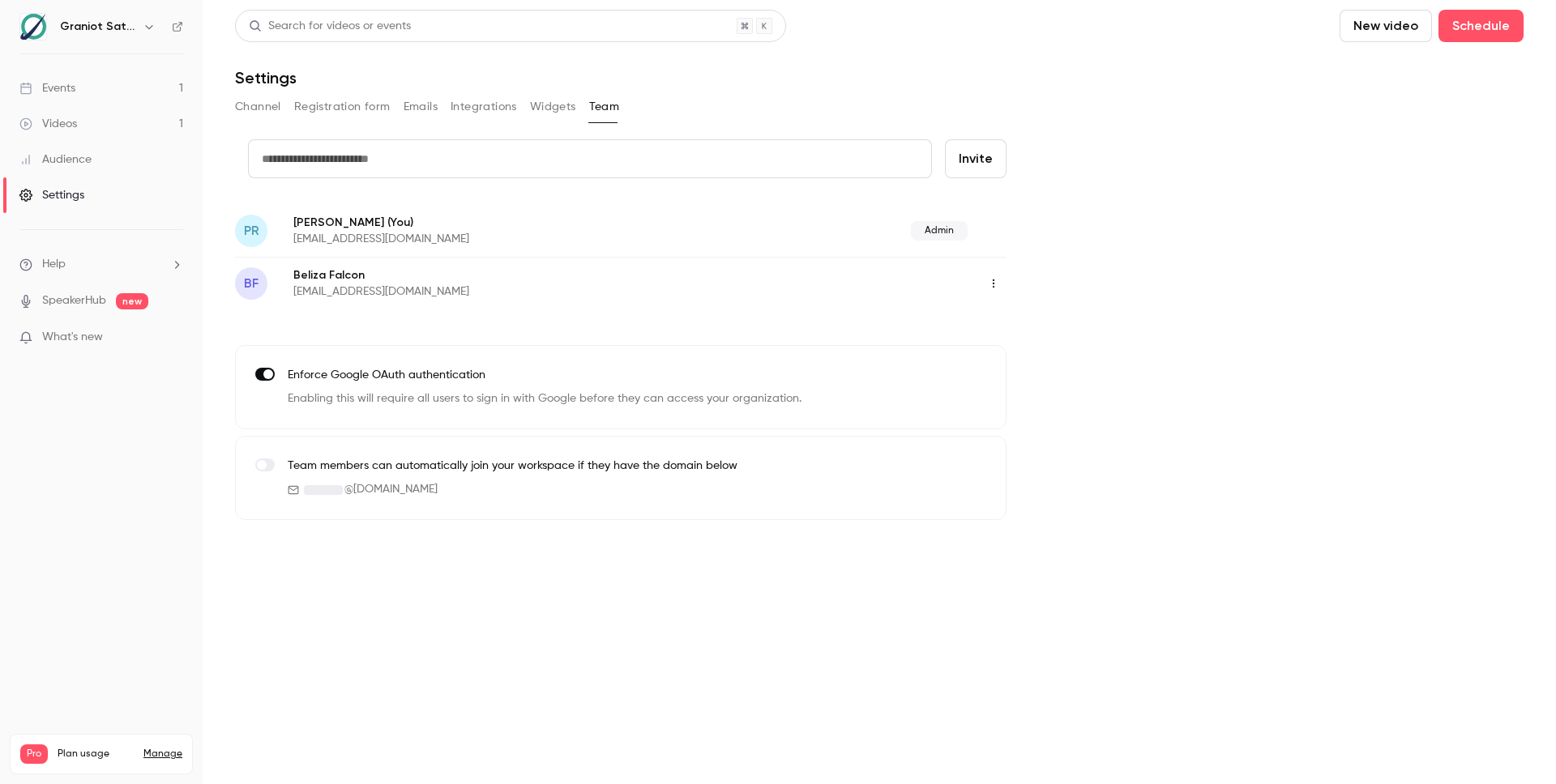
click at [358, 157] on input "text" at bounding box center [590, 158] width 684 height 39
type input "**********"
click at [962, 164] on button "Invite" at bounding box center [976, 158] width 62 height 39
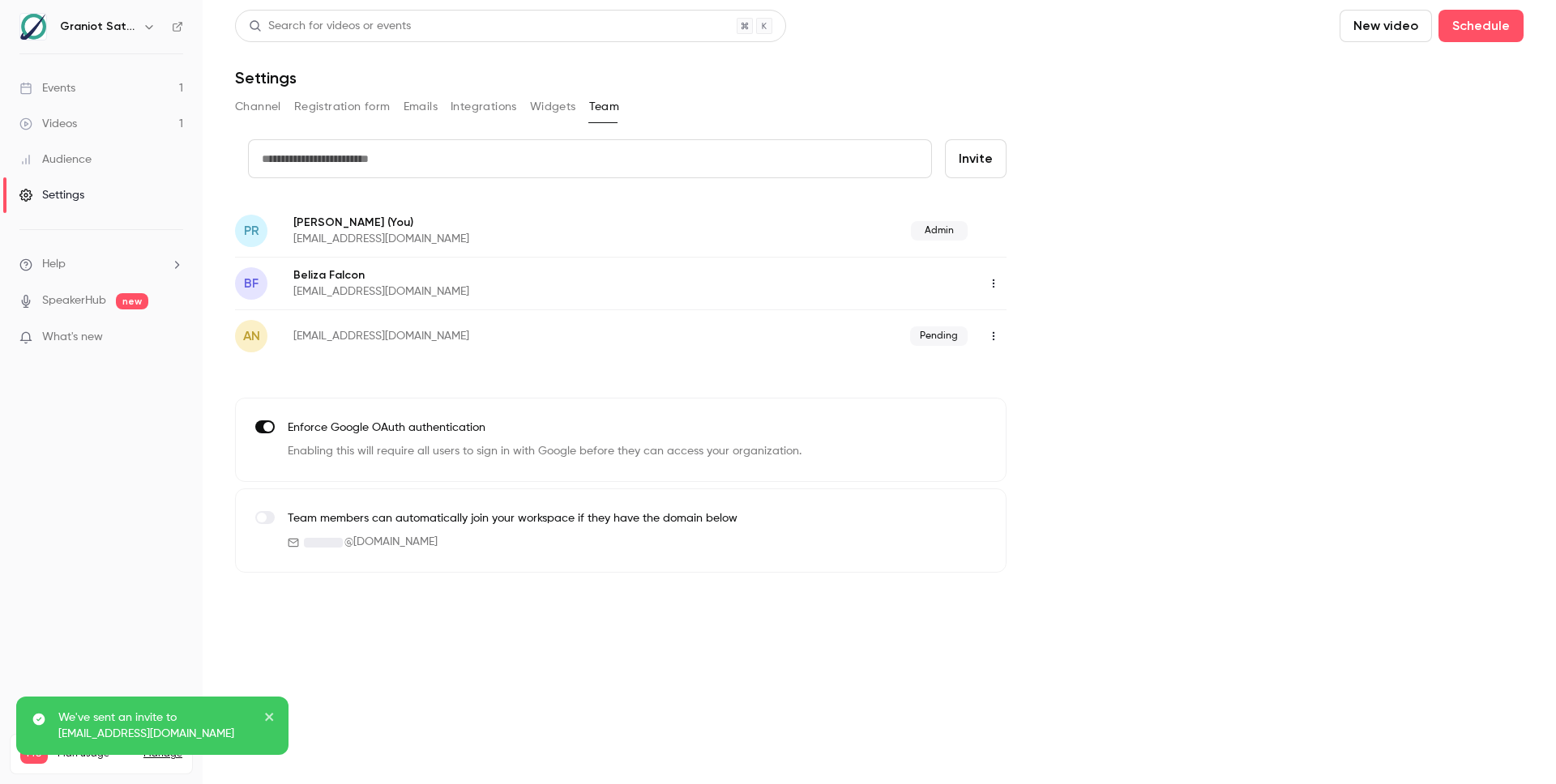
click at [995, 341] on icon "button" at bounding box center [994, 336] width 13 height 11
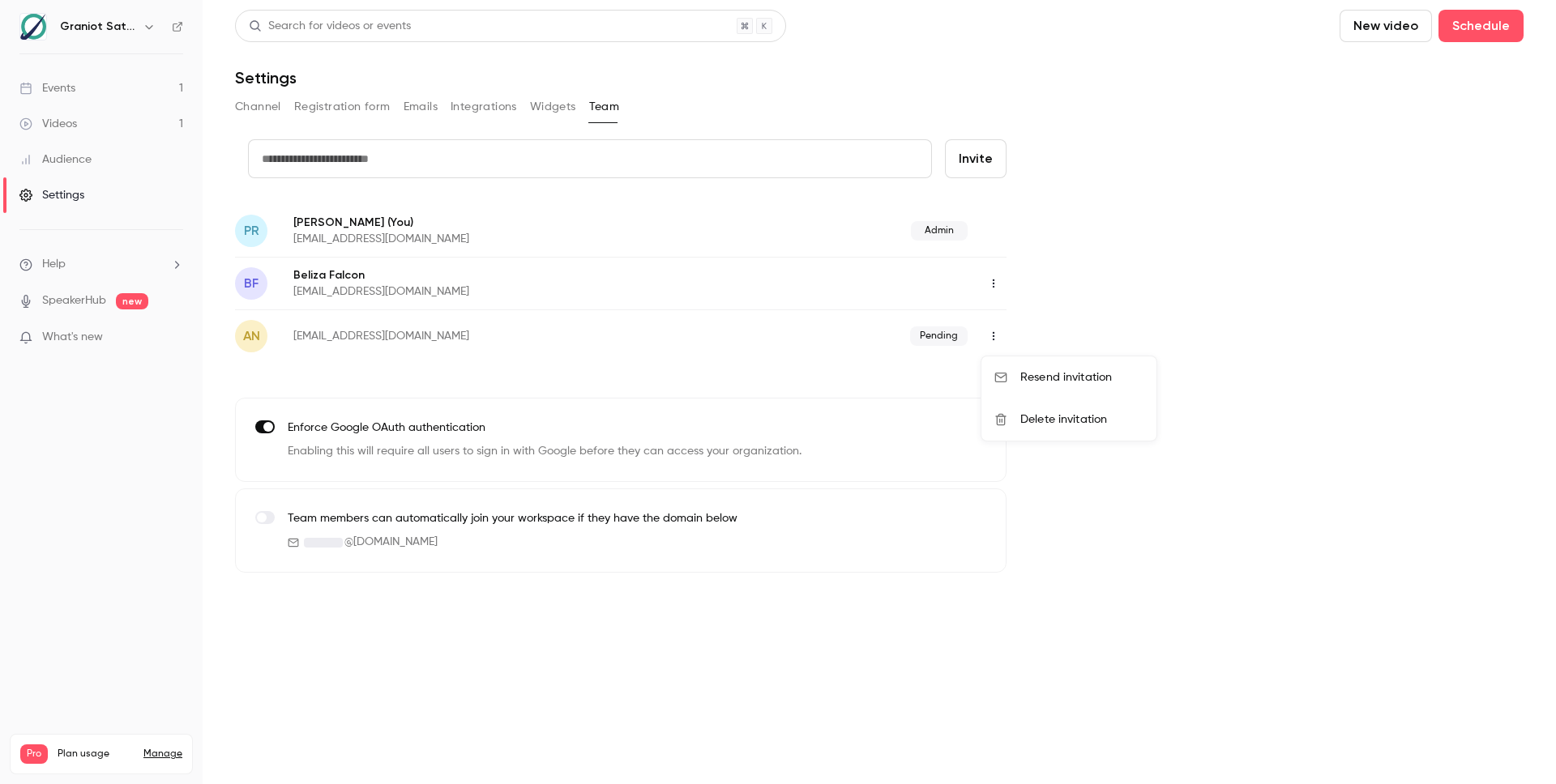
click at [1166, 313] on div at bounding box center [778, 392] width 1556 height 784
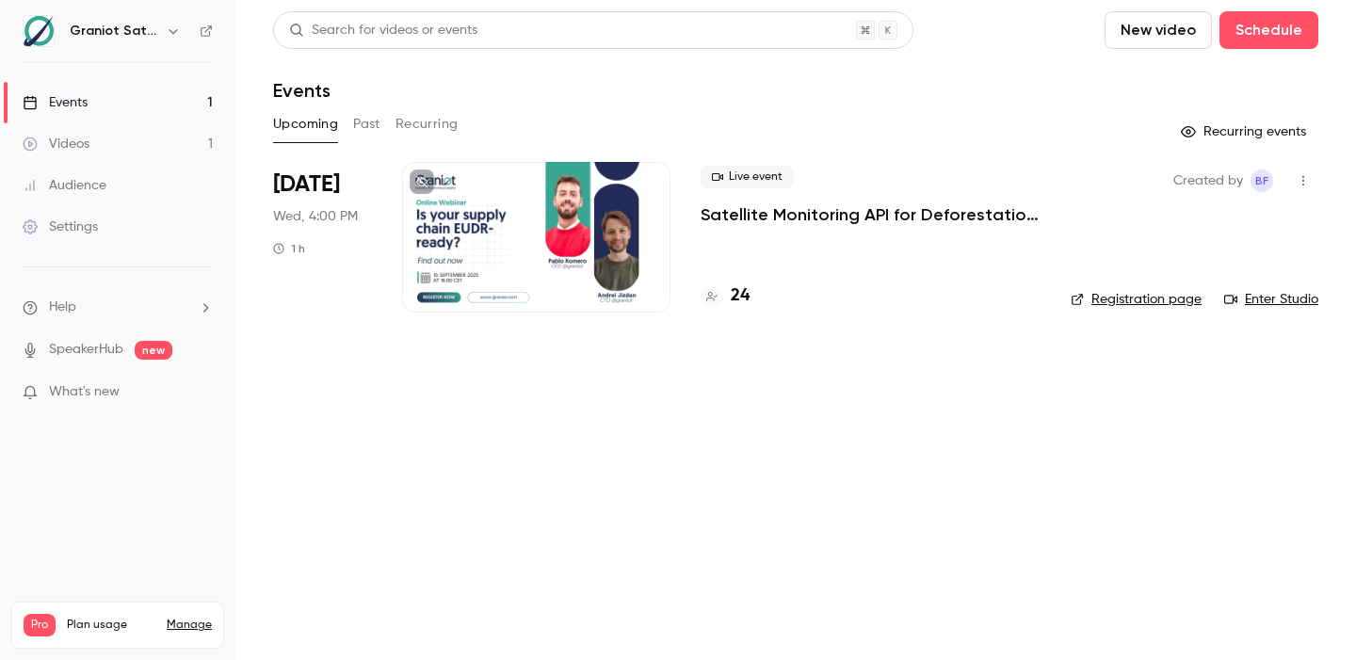
click at [1282, 305] on link "Enter Studio" at bounding box center [1271, 299] width 94 height 19
